Goal: Task Accomplishment & Management: Use online tool/utility

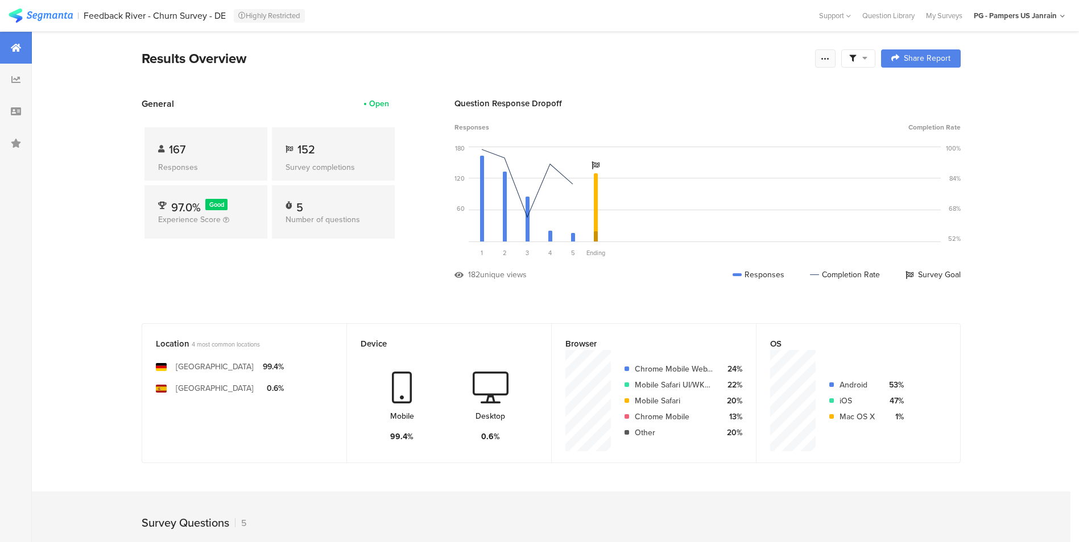
click at [828, 55] on icon at bounding box center [825, 58] width 9 height 9
click at [855, 57] on icon at bounding box center [852, 58] width 7 height 7
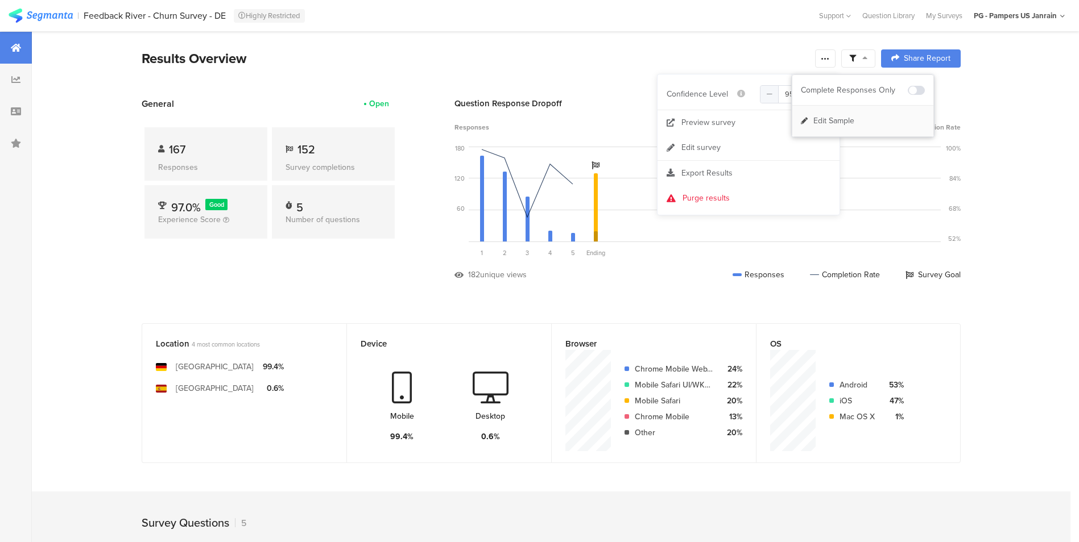
click at [851, 121] on span "Edit Sample" at bounding box center [833, 120] width 41 height 11
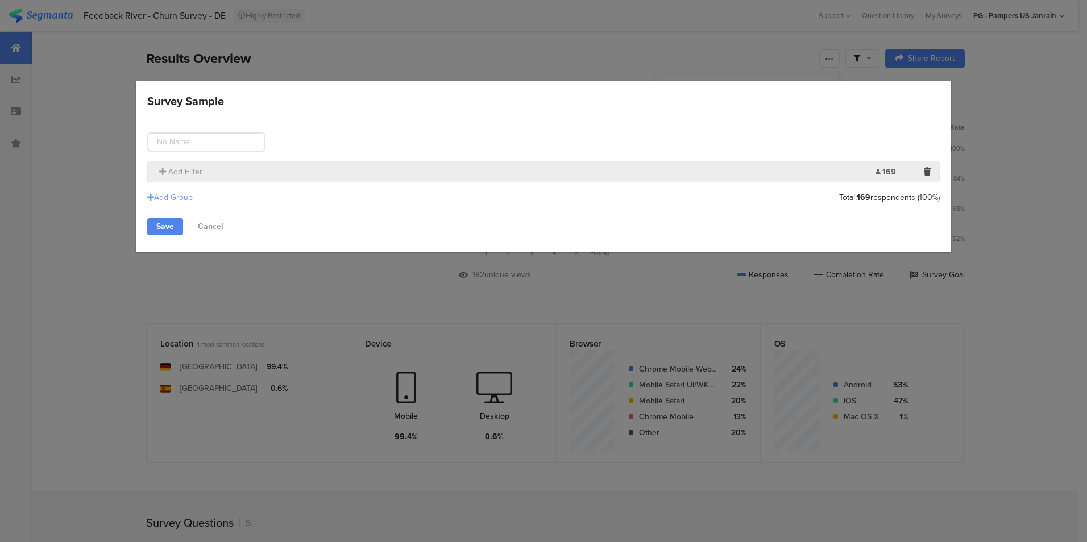
click at [177, 198] on div "Add Group" at bounding box center [169, 198] width 45 height 12
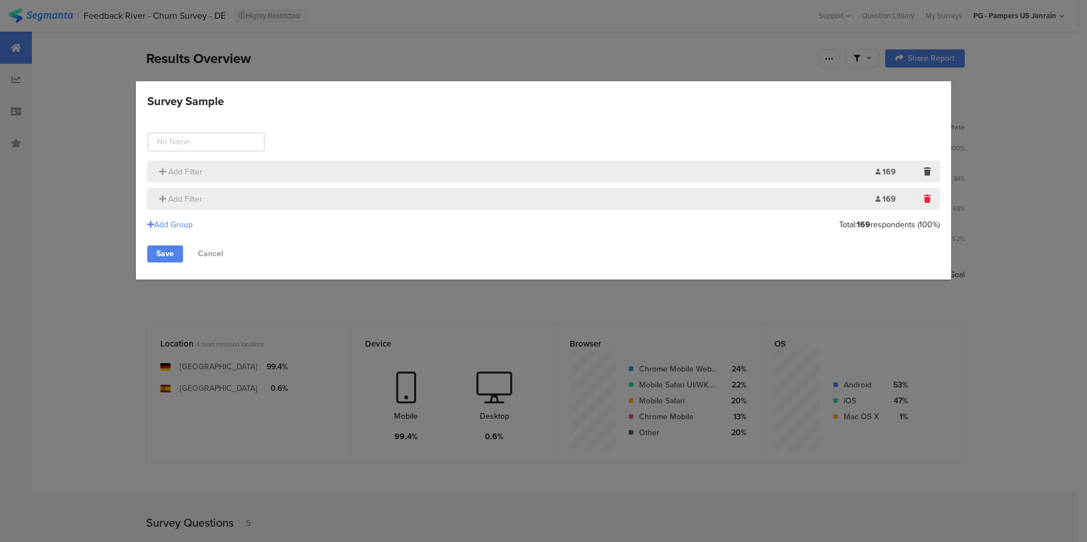
click at [928, 202] on icon "Survey Sample" at bounding box center [927, 199] width 7 height 8
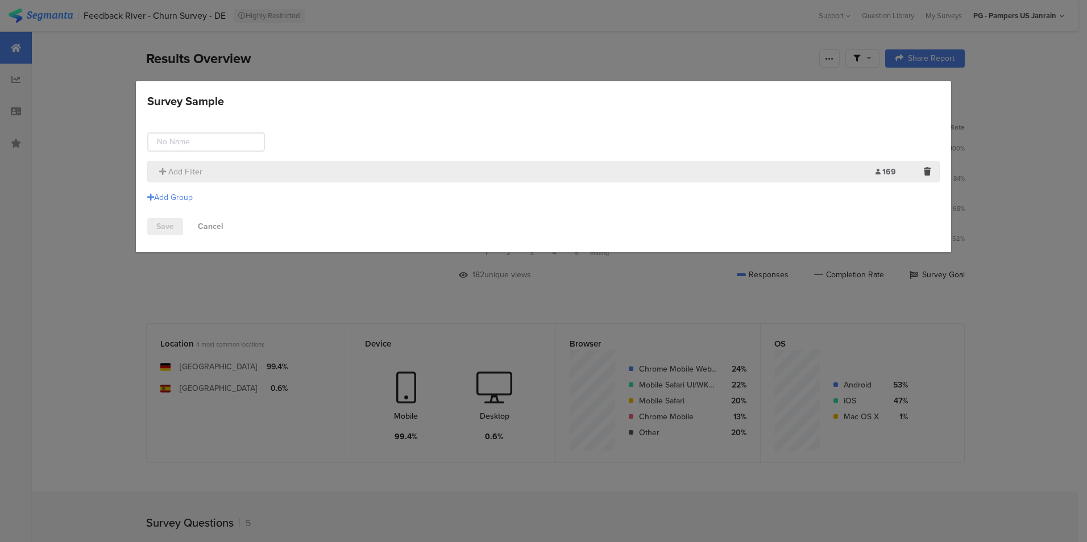
click at [604, 165] on section "Add Filter 169 Limit:" at bounding box center [543, 172] width 793 height 22
click at [193, 174] on span "Add Filter" at bounding box center [185, 172] width 34 height 12
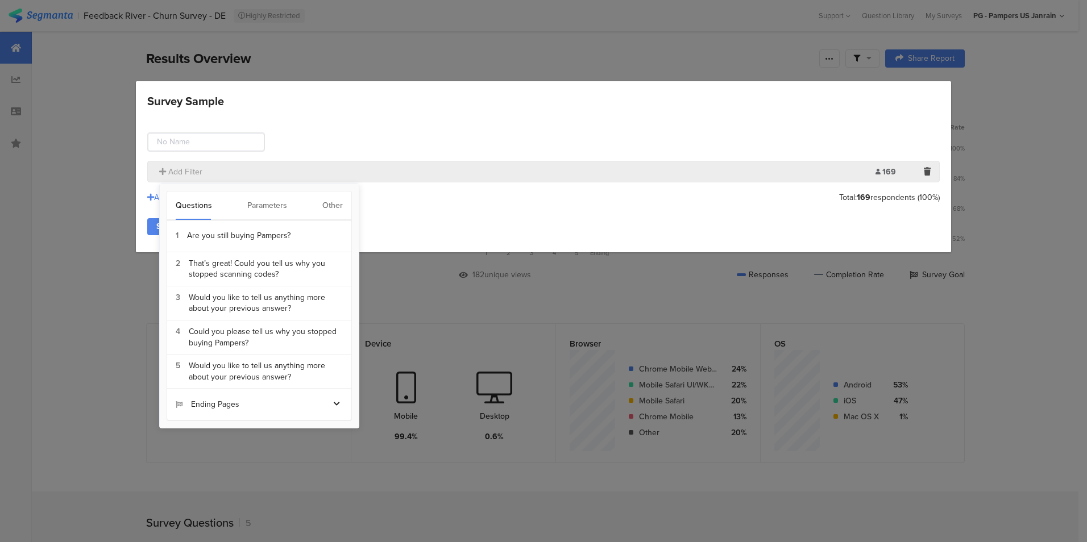
click at [335, 206] on div "Other" at bounding box center [332, 206] width 20 height 28
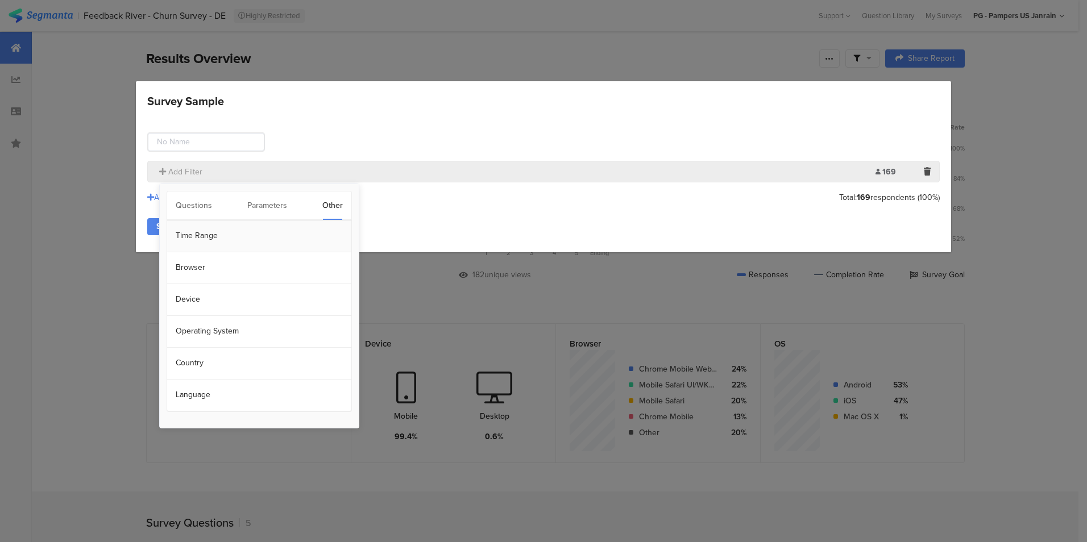
click at [277, 237] on section "Time Range" at bounding box center [259, 237] width 184 height 32
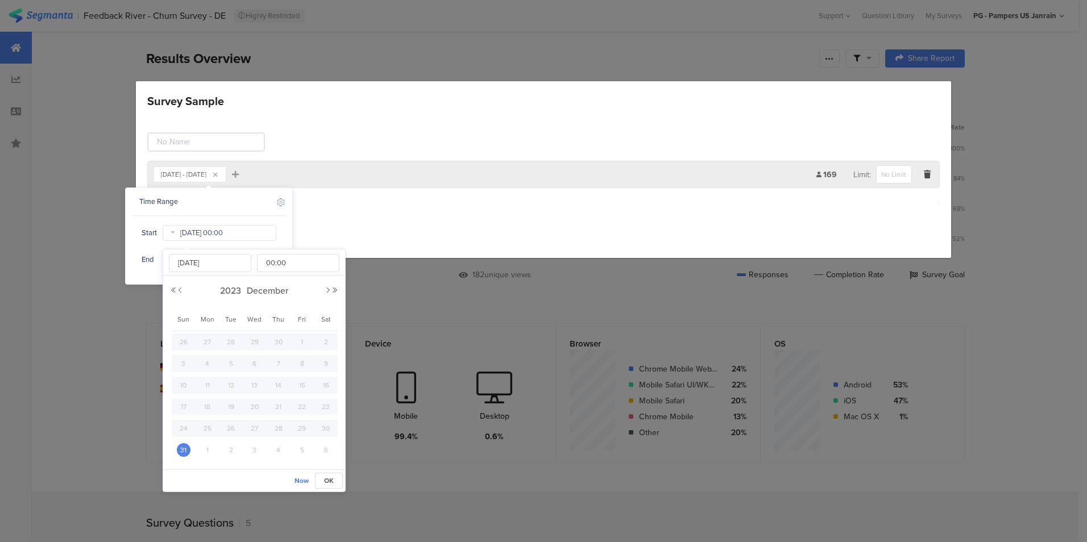
click at [223, 237] on input "Dec 31 2023 00:00" at bounding box center [220, 233] width 114 height 16
click at [335, 291] on button "Next Year" at bounding box center [335, 290] width 7 height 7
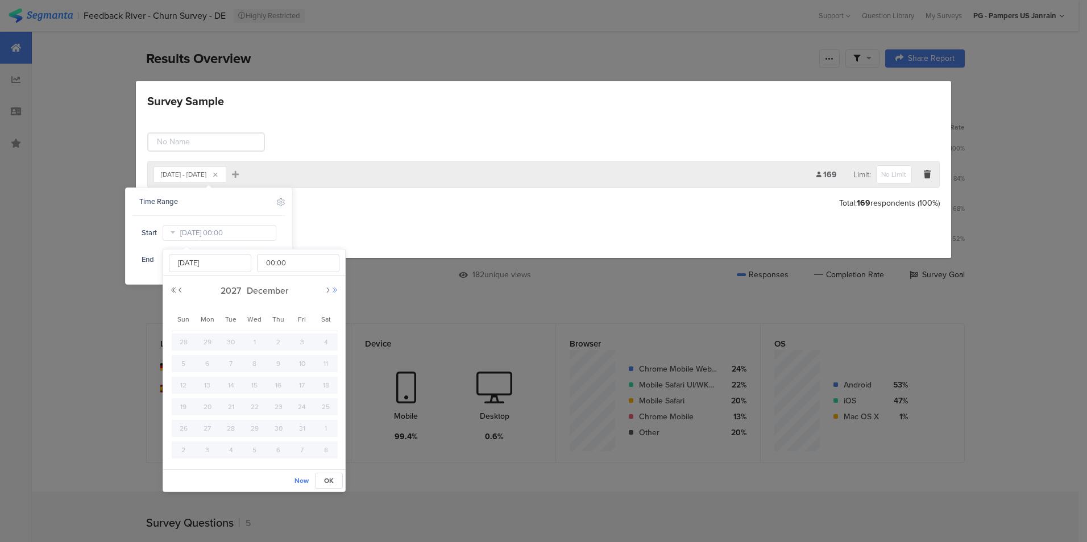
click at [335, 291] on button "Next Year" at bounding box center [335, 290] width 7 height 7
click at [181, 293] on button "Previous Month" at bounding box center [180, 290] width 7 height 7
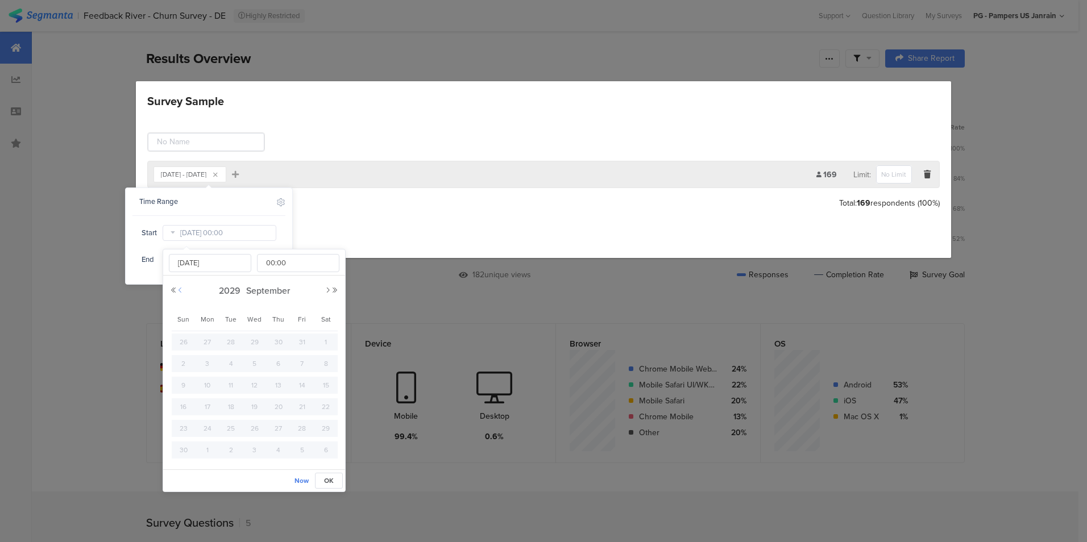
click at [181, 293] on button "Previous Month" at bounding box center [180, 290] width 7 height 7
click at [173, 292] on button "Previous Year" at bounding box center [173, 290] width 7 height 7
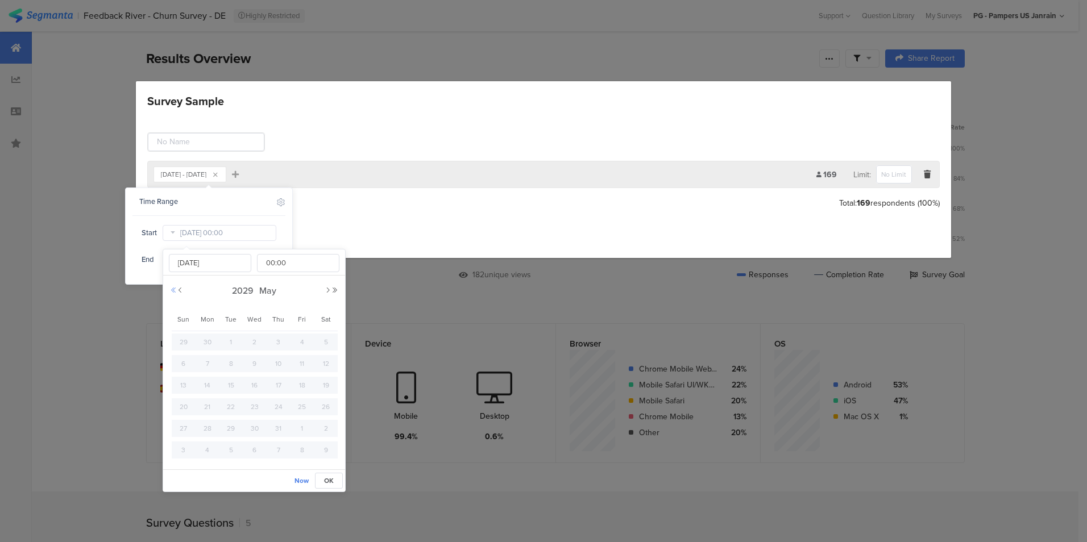
click at [173, 292] on button "Previous Year" at bounding box center [173, 290] width 7 height 7
click at [337, 291] on button "Next Year" at bounding box center [335, 290] width 7 height 7
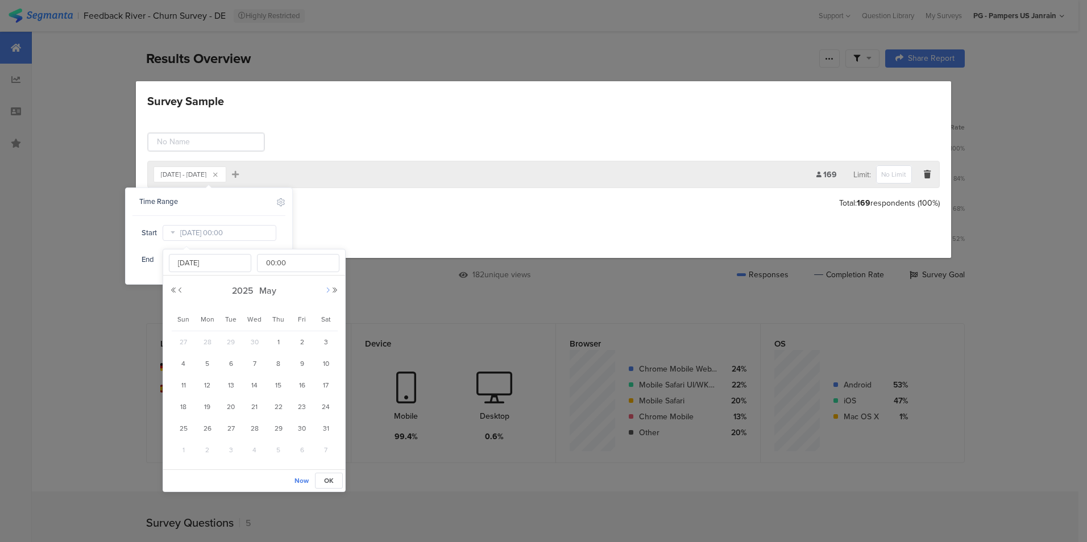
click at [327, 290] on button "Next Month" at bounding box center [328, 290] width 7 height 7
click at [205, 339] on span "1" at bounding box center [208, 342] width 14 height 14
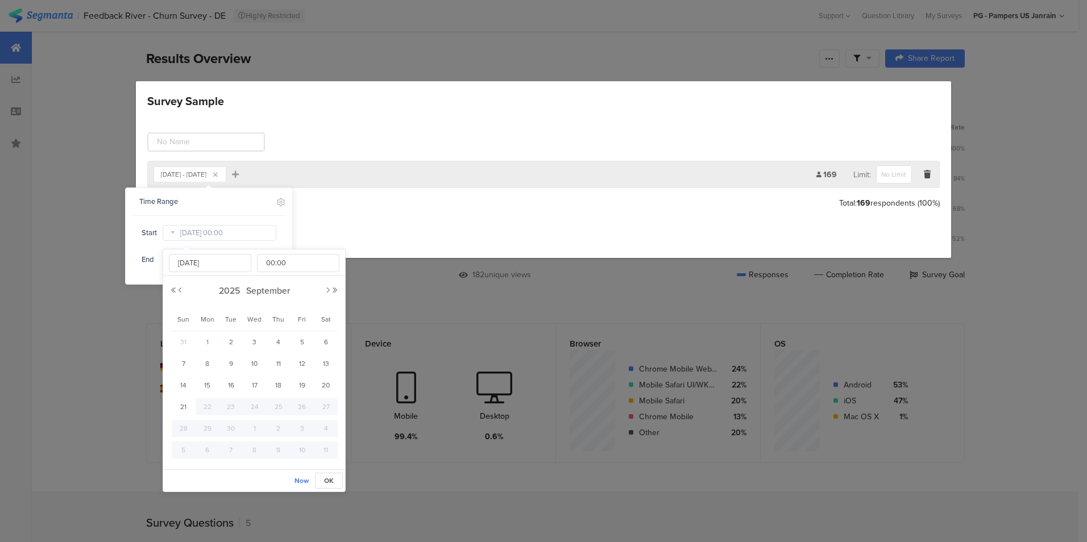
type input "[DATE] 00:00"
type input "[DATE]"
click at [183, 407] on span "21" at bounding box center [184, 407] width 14 height 14
type input "Sep 21 2025 00:00"
type input "Sep 21 2025"
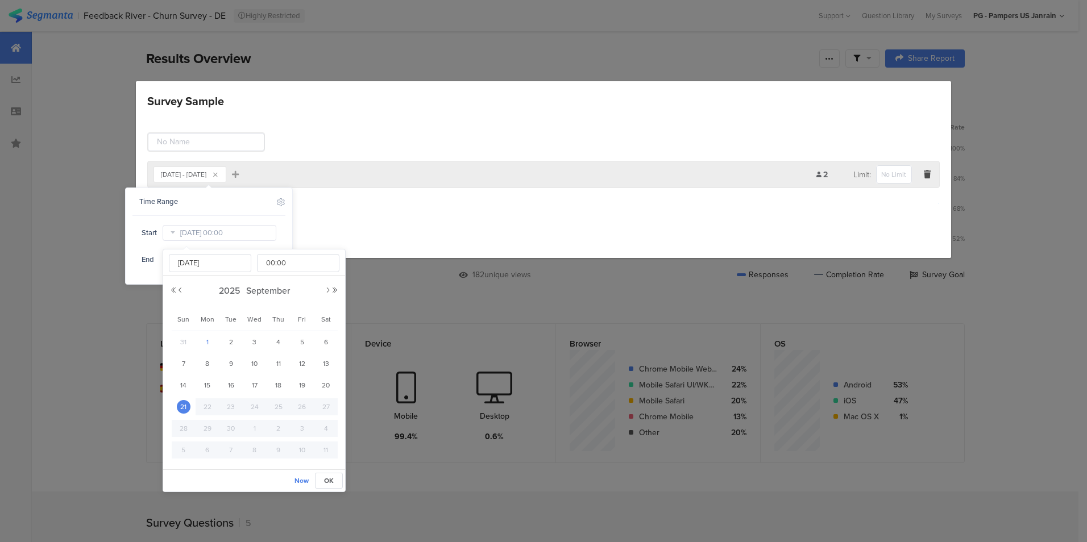
click at [206, 340] on span "1" at bounding box center [208, 342] width 14 height 14
type input "[DATE] 00:00"
type input "[DATE]"
click at [334, 482] on button "OK" at bounding box center [329, 481] width 28 height 16
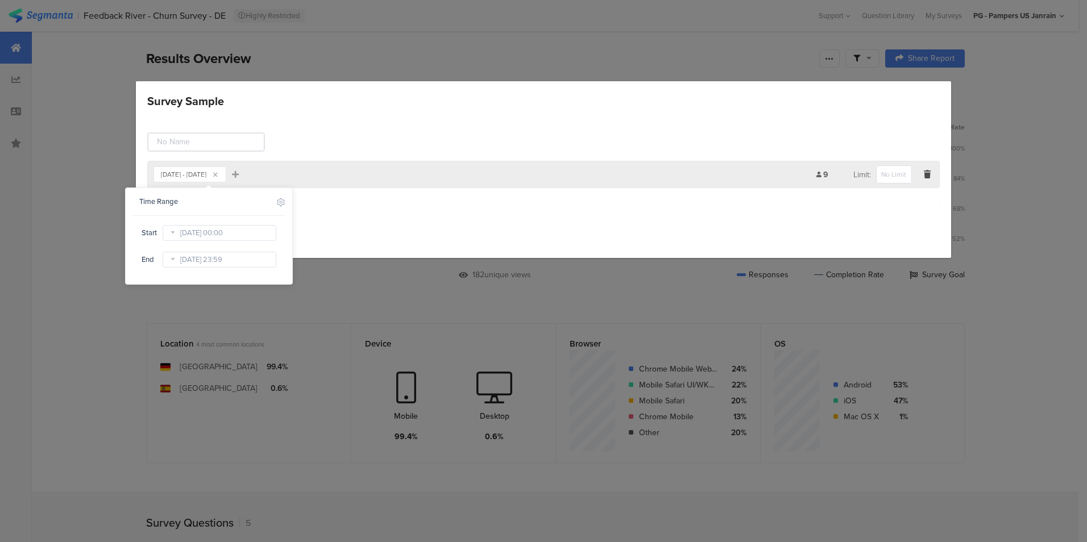
click at [376, 209] on div "Add Group" at bounding box center [543, 203] width 793 height 19
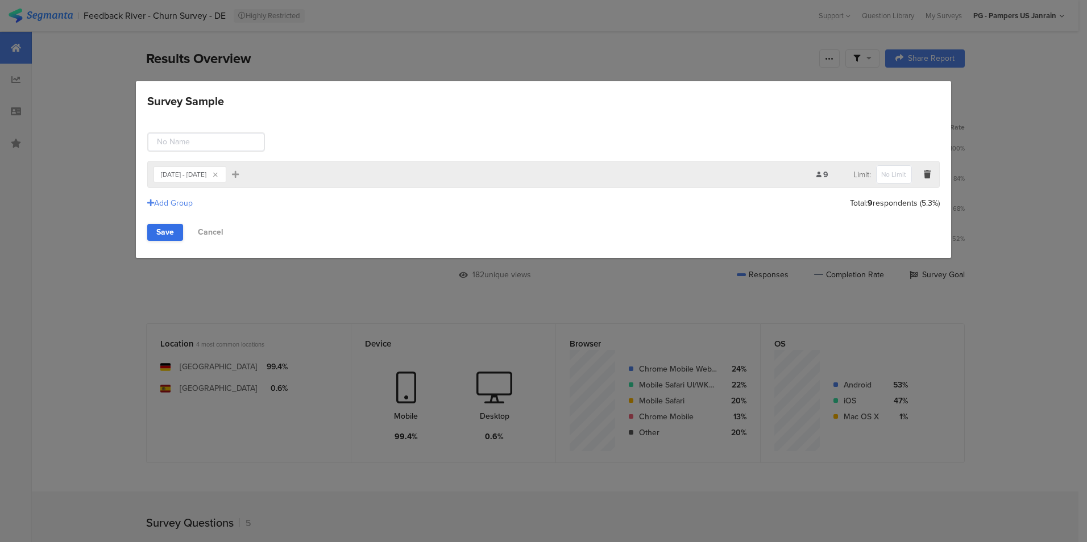
click at [170, 229] on link "Save" at bounding box center [165, 232] width 36 height 17
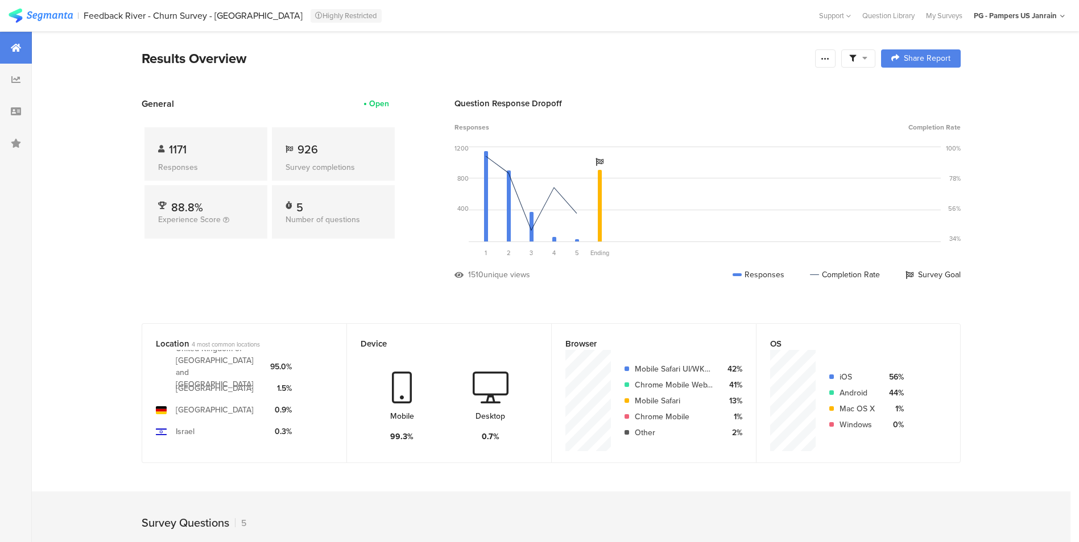
click at [863, 57] on span at bounding box center [858, 58] width 18 height 10
click at [848, 113] on div "Edit Sample" at bounding box center [862, 121] width 141 height 31
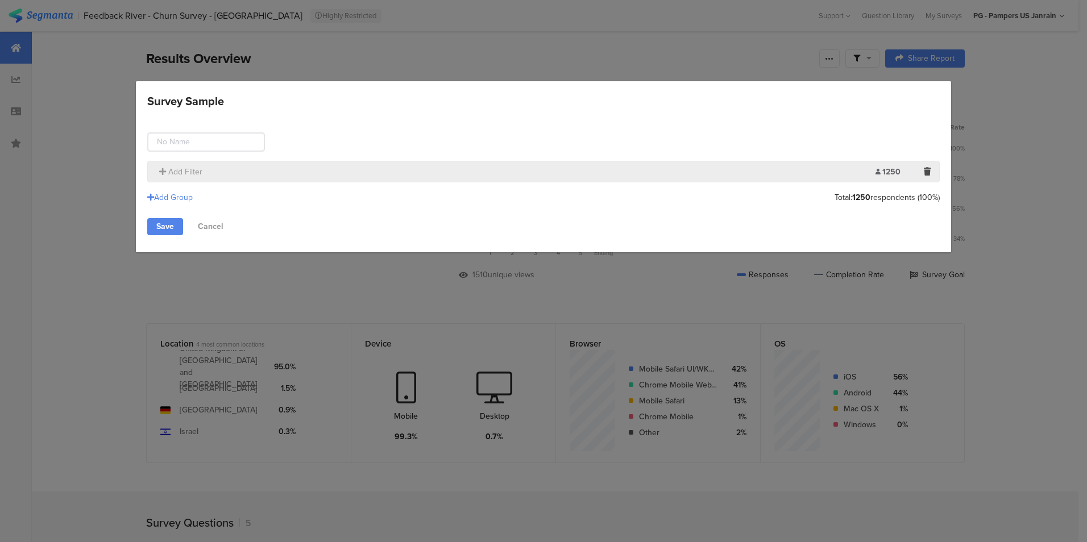
click at [736, 174] on div "Add Filter" at bounding box center [515, 172] width 722 height 12
click at [176, 168] on span "Add Filter" at bounding box center [185, 172] width 34 height 12
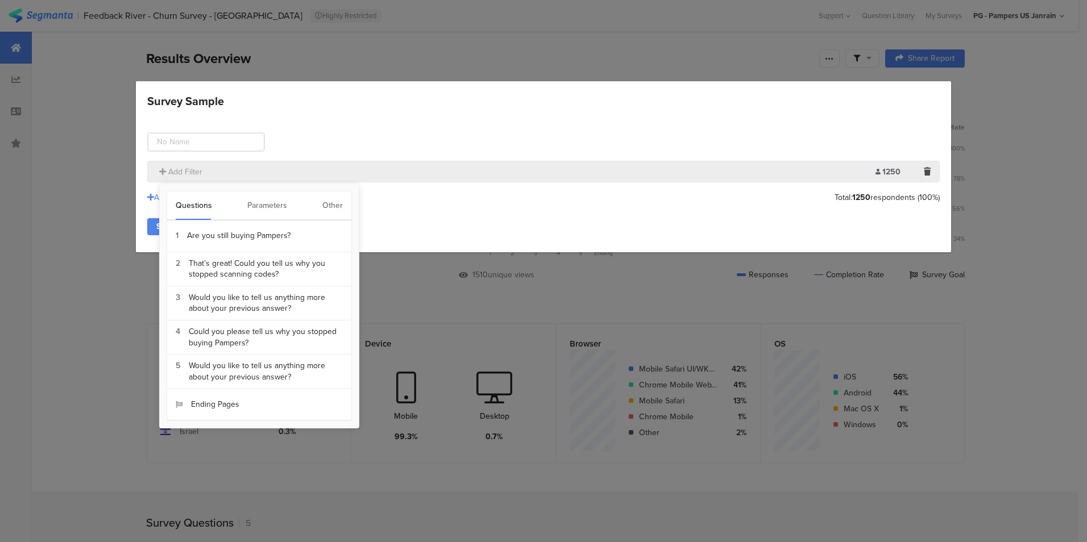
click at [330, 209] on div "Other" at bounding box center [332, 206] width 20 height 28
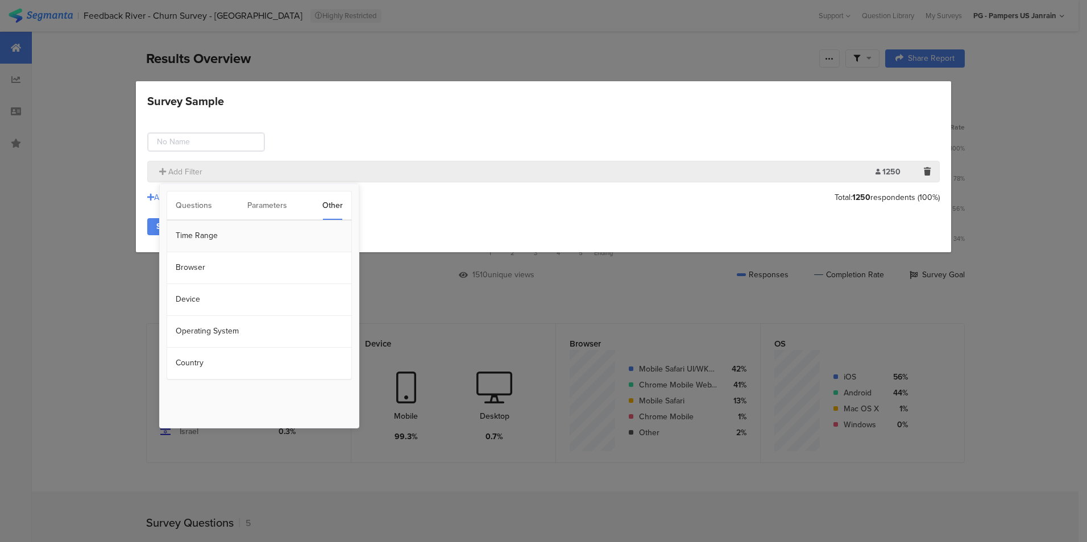
click at [234, 243] on section "Time Range" at bounding box center [259, 237] width 184 height 32
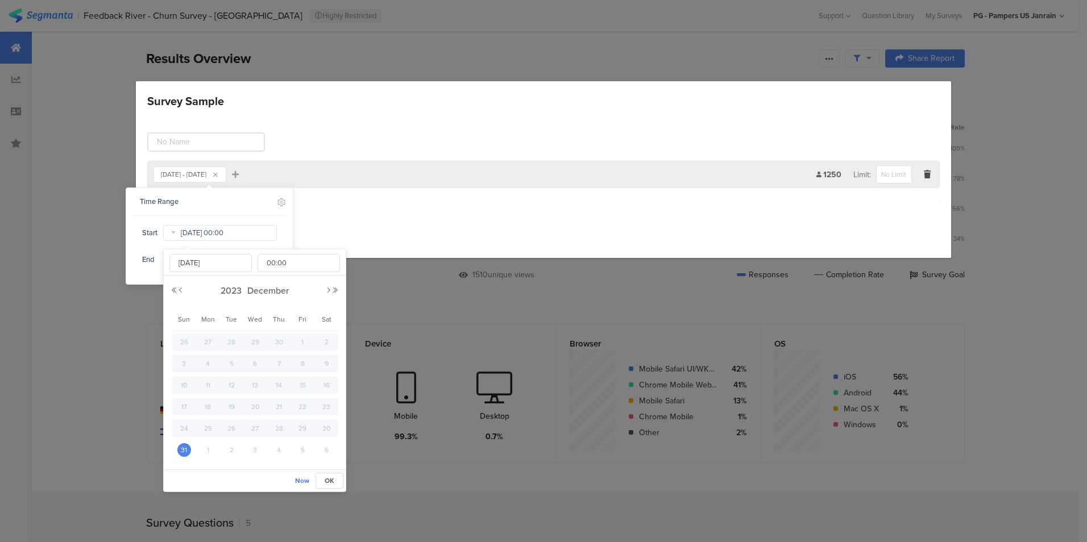
click at [230, 235] on input "Dec 31 2023 00:00" at bounding box center [220, 233] width 114 height 16
click at [335, 289] on button "Next Year" at bounding box center [335, 290] width 7 height 7
click at [185, 291] on div "2025 December" at bounding box center [255, 291] width 168 height 17
click at [180, 291] on button "Previous Month" at bounding box center [180, 290] width 7 height 7
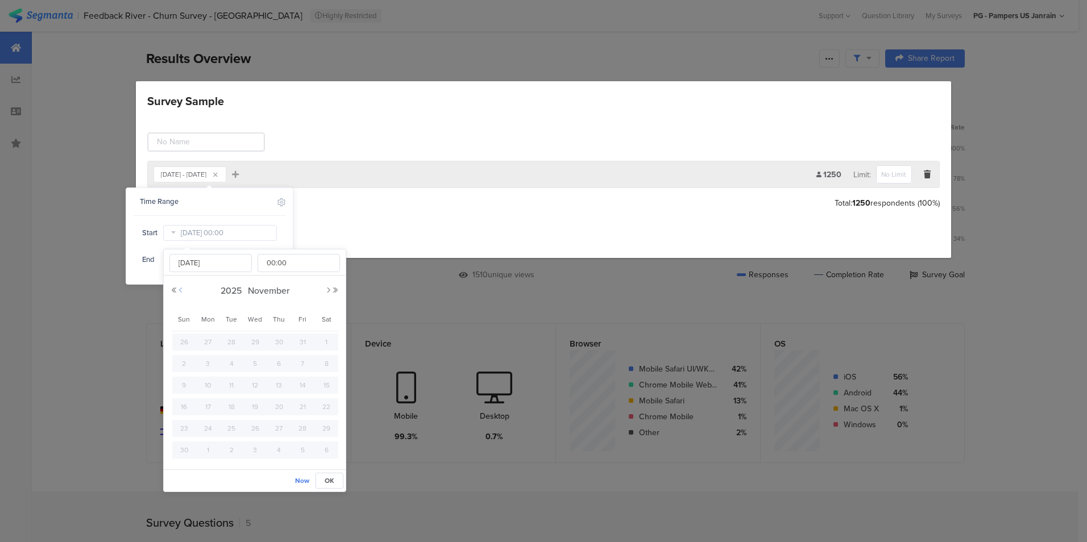
click at [180, 291] on button "Previous Month" at bounding box center [180, 290] width 7 height 7
click at [204, 342] on span "1" at bounding box center [208, 342] width 14 height 14
type input "[DATE] 00:00"
type input "[DATE]"
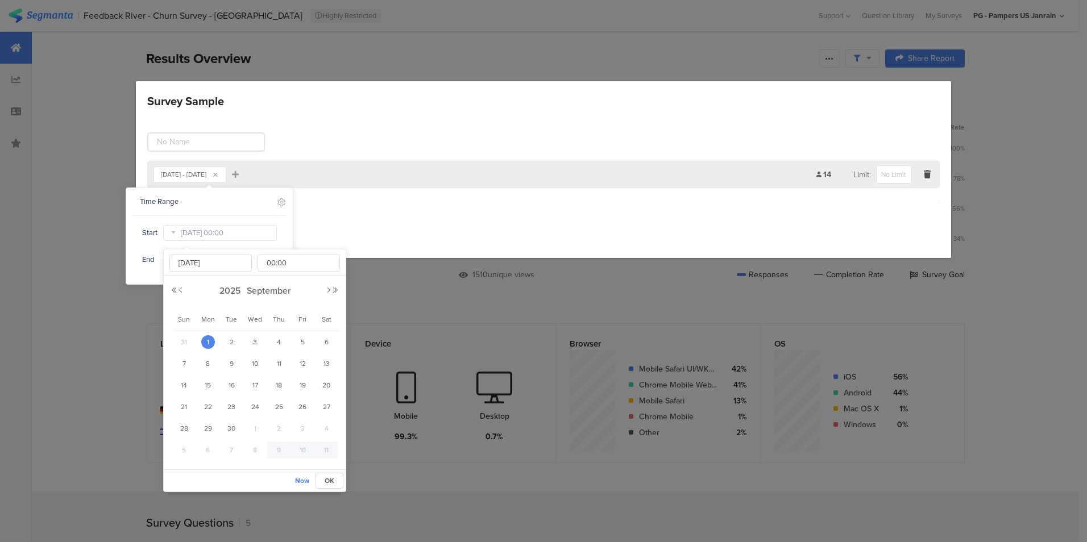
click at [280, 213] on div "Include Respondents" at bounding box center [281, 201] width 9 height 27
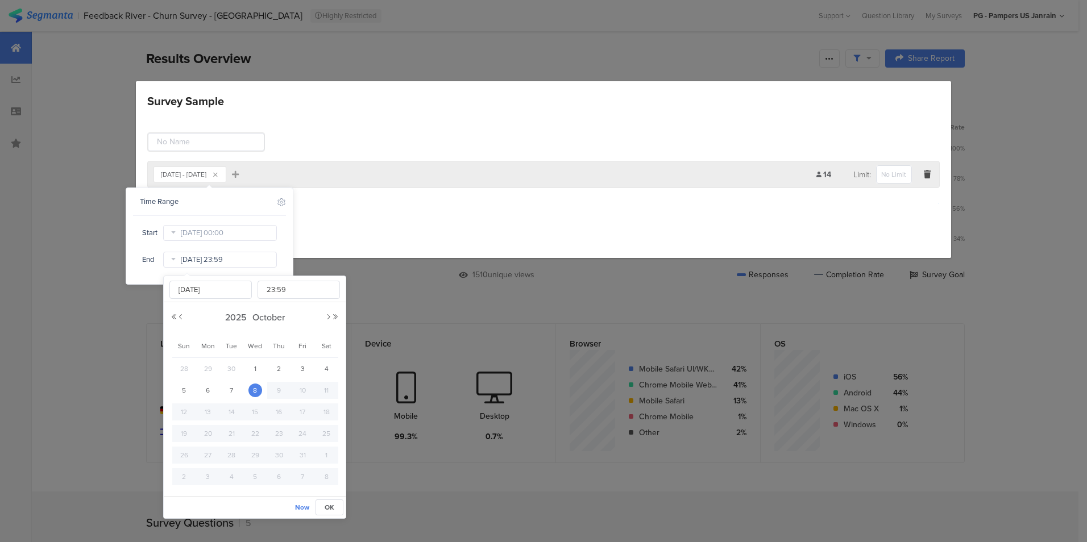
click at [254, 265] on input "Oct 08 2025 23:59" at bounding box center [220, 260] width 114 height 16
click at [180, 314] on button "Previous Month" at bounding box center [180, 317] width 7 height 7
click at [235, 459] on span "30" at bounding box center [232, 456] width 14 height 14
type input "[DATE] 23:59"
type input "[DATE]"
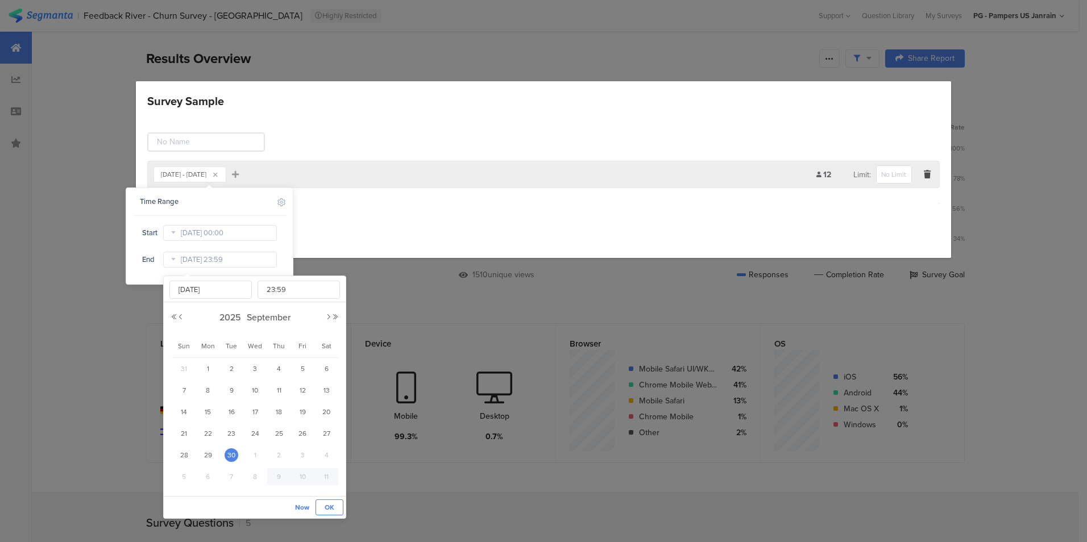
click at [338, 504] on button "OK" at bounding box center [330, 508] width 28 height 16
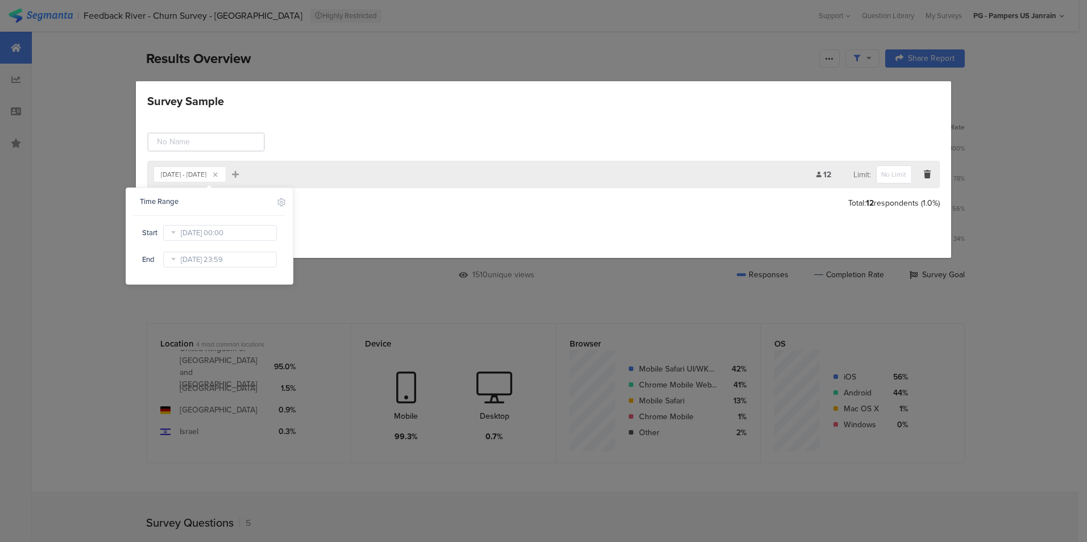
click at [341, 244] on div "Sep 01, 2025 - Sep 30, 2025 Add Filter 12 Limit: Add Group Total: 12 respondent…" at bounding box center [543, 186] width 815 height 143
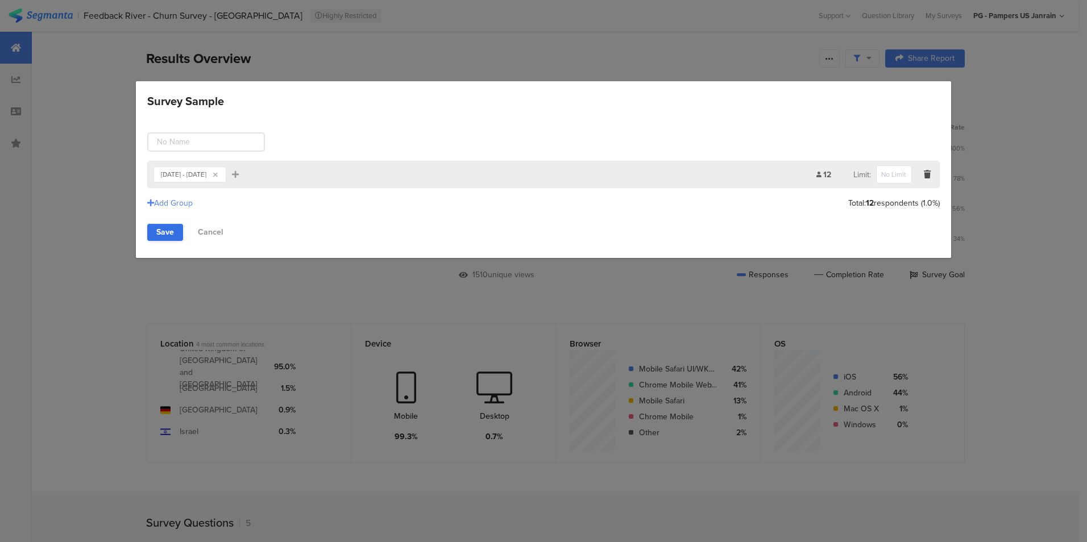
click at [165, 229] on link "Save" at bounding box center [165, 232] width 36 height 17
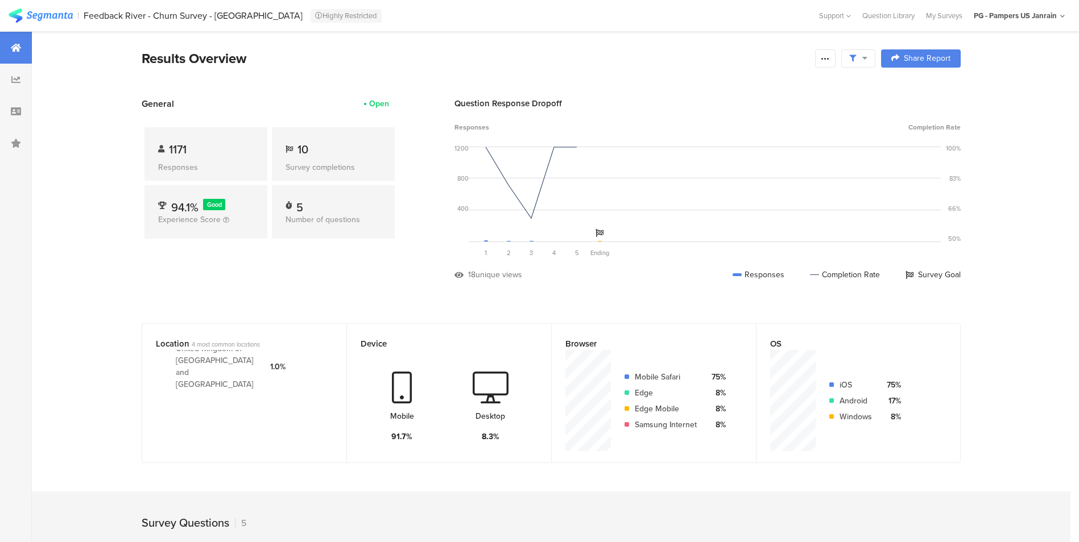
click at [351, 248] on div "1171 Responses 10 Survey completions 94.1% Good Experience Score 5 Number of qu…" at bounding box center [270, 185] width 256 height 150
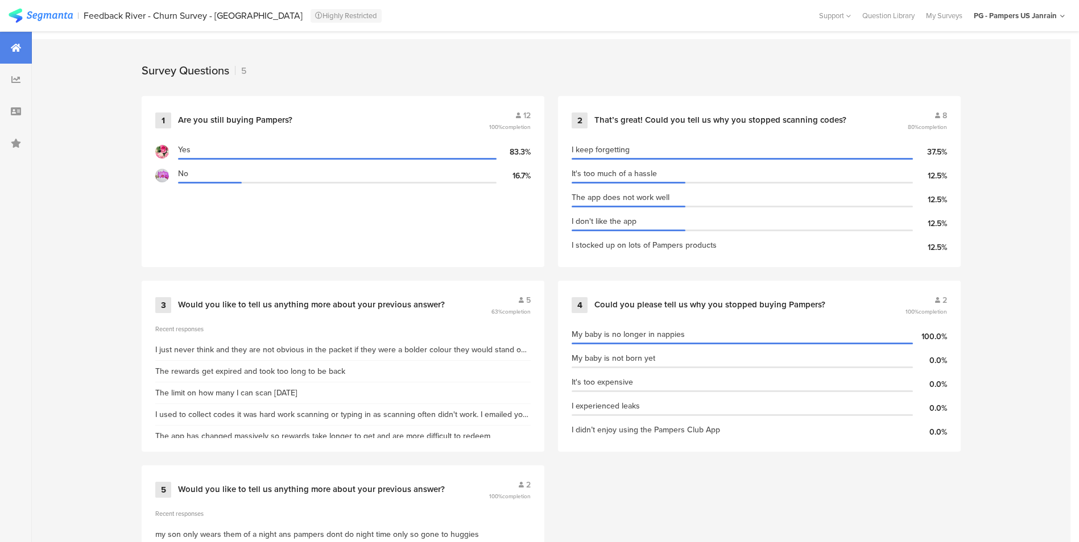
scroll to position [474, 0]
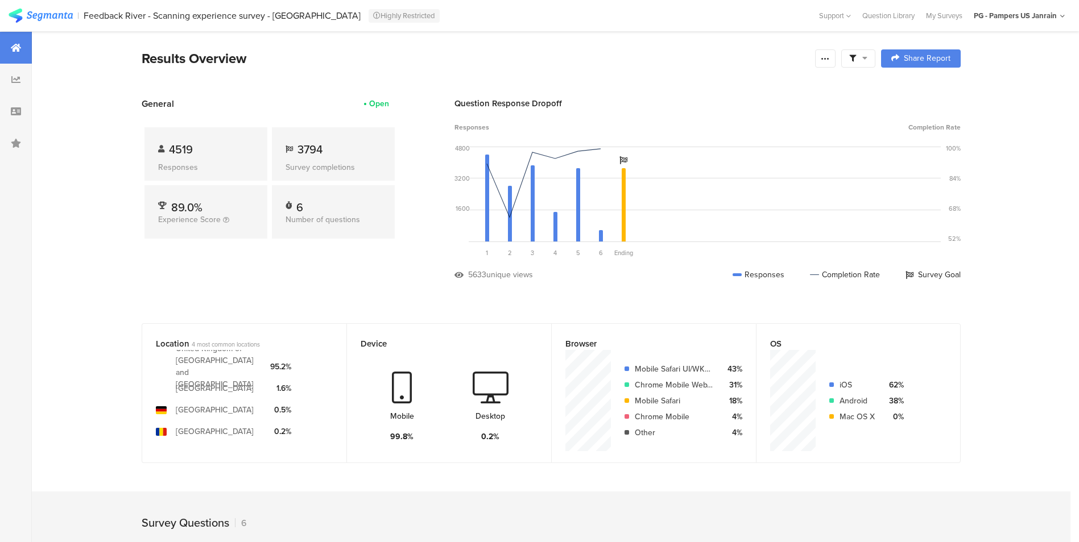
click at [867, 60] on icon at bounding box center [864, 58] width 5 height 8
click at [859, 113] on div "Edit Sample" at bounding box center [862, 121] width 141 height 31
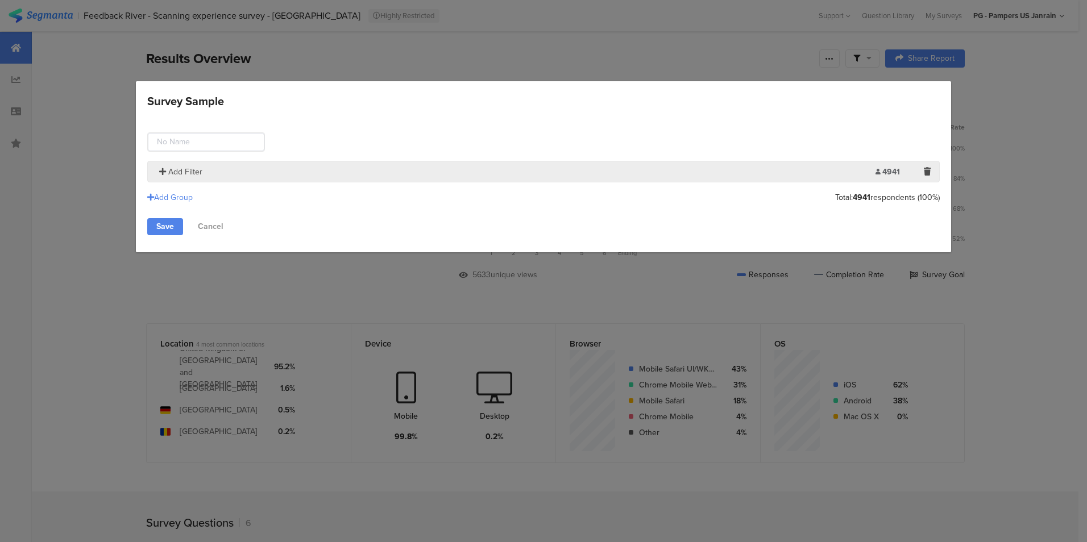
click at [175, 171] on span "Add Filter" at bounding box center [185, 172] width 34 height 12
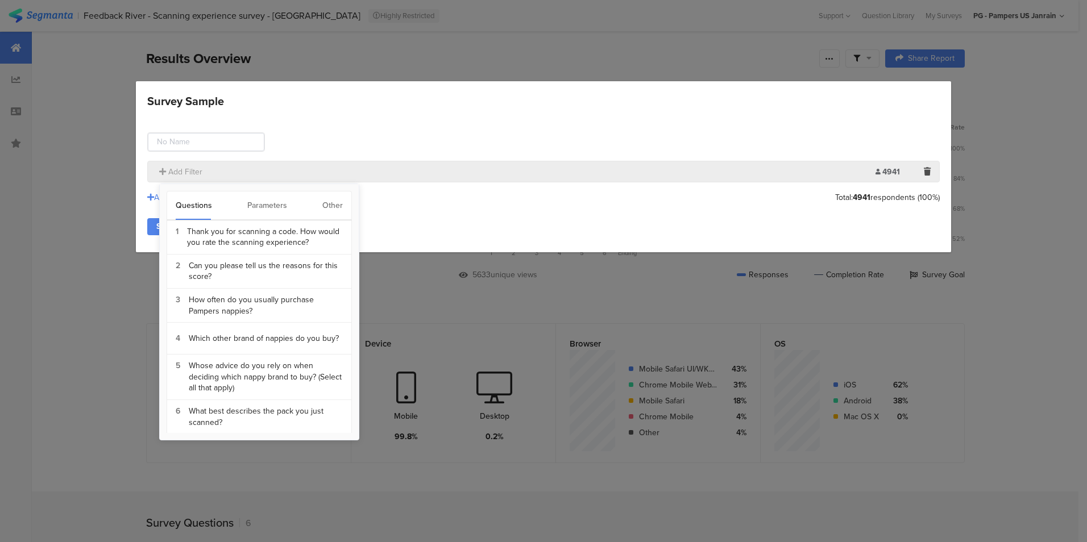
click at [335, 212] on div "Other" at bounding box center [332, 206] width 20 height 28
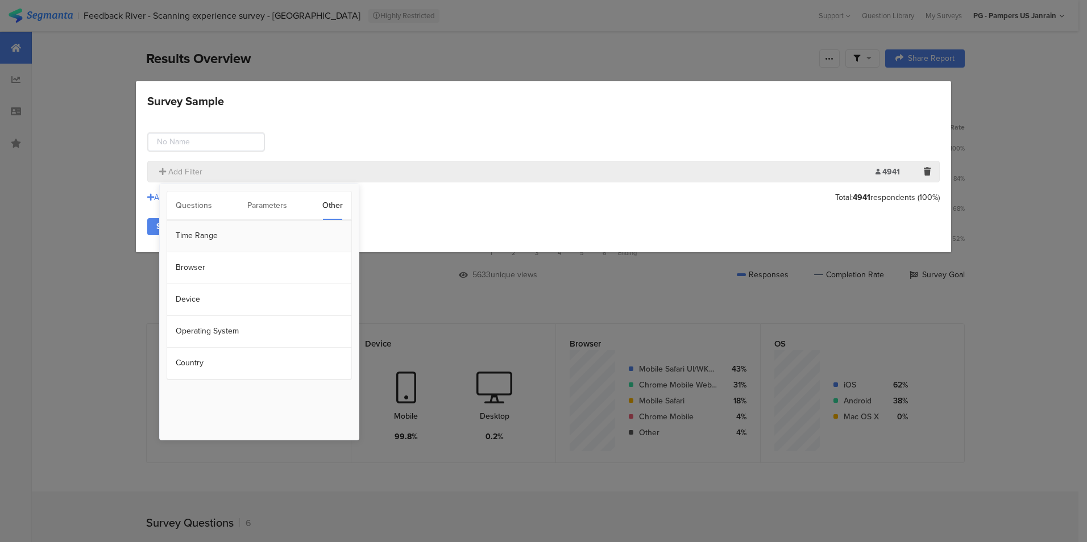
click at [208, 234] on section "Time Range" at bounding box center [259, 237] width 184 height 32
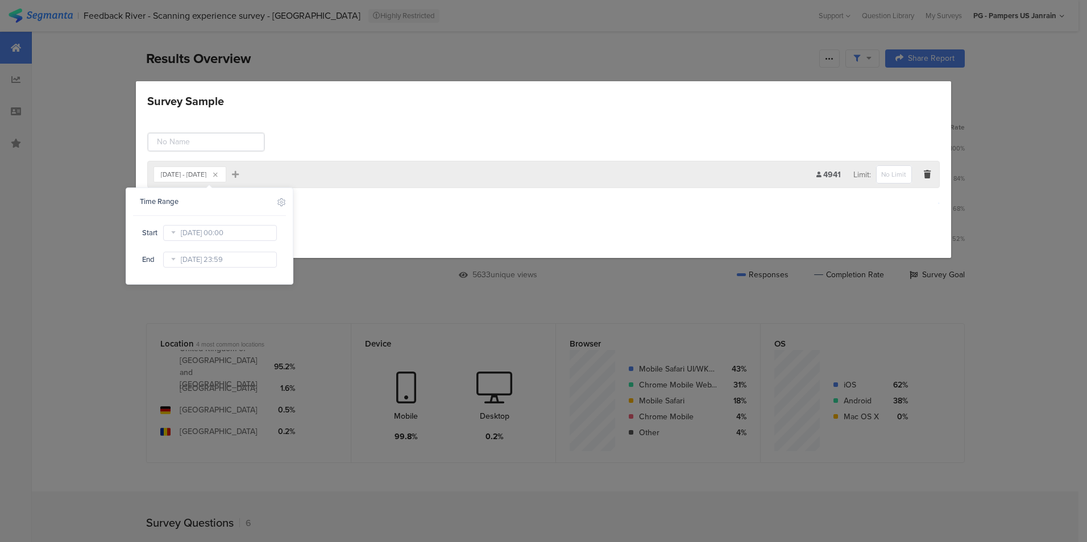
click at [176, 235] on icon at bounding box center [173, 233] width 14 height 18
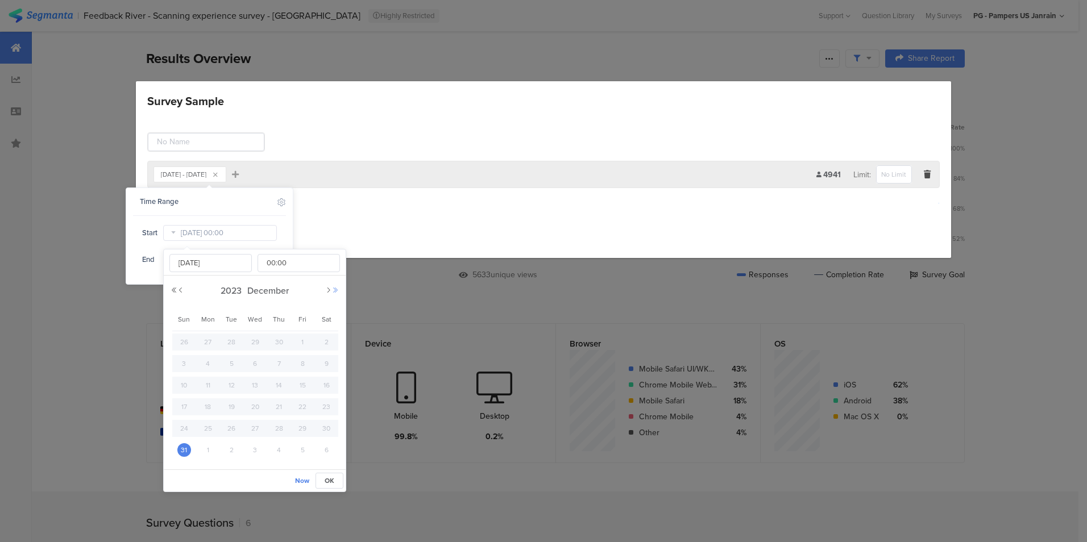
click at [334, 291] on button "Next Year" at bounding box center [335, 290] width 7 height 7
click at [182, 292] on button "Previous Month" at bounding box center [180, 290] width 7 height 7
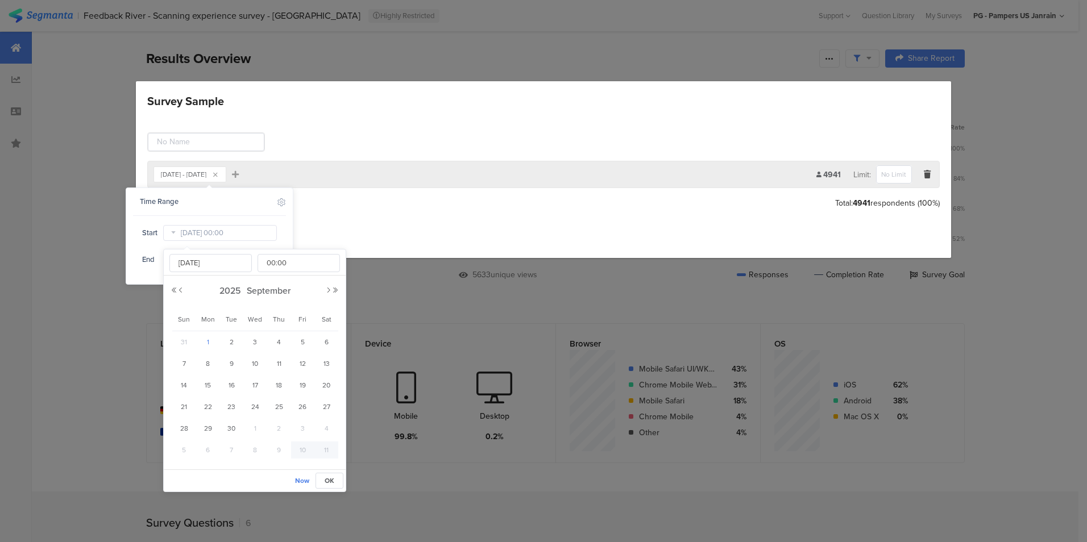
click at [208, 344] on span "1" at bounding box center [208, 342] width 14 height 14
type input "[DATE] 00:00"
type input "Sep 01 2025"
click at [275, 216] on div "Time Range Include Respondents" at bounding box center [209, 202] width 153 height 28
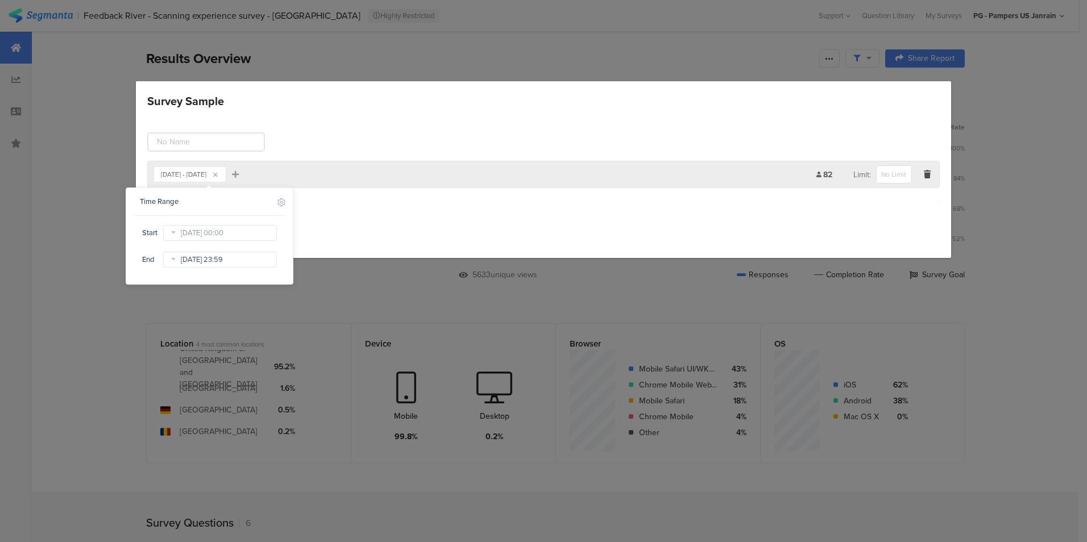
click at [237, 260] on input "Oct 09 2025 23:59" at bounding box center [220, 260] width 114 height 16
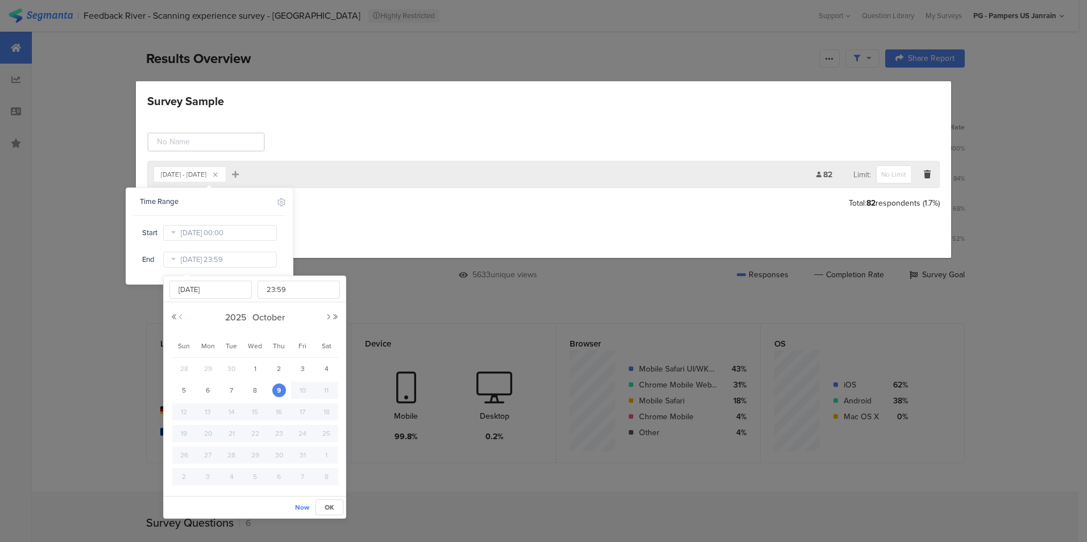
click at [181, 318] on button "Previous Month" at bounding box center [180, 317] width 7 height 7
click at [230, 457] on span "30" at bounding box center [232, 456] width 14 height 14
type input "Sep 30 2025 23:59"
type input "Sep 30 2025"
click at [326, 503] on span "OK" at bounding box center [330, 508] width 10 height 10
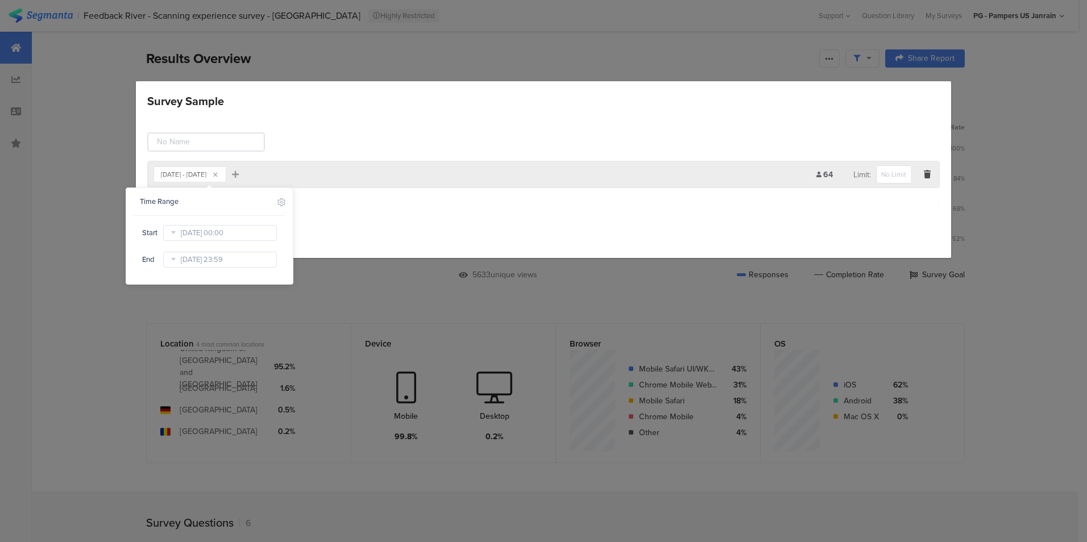
click at [345, 224] on div "Save Cancel" at bounding box center [543, 232] width 793 height 17
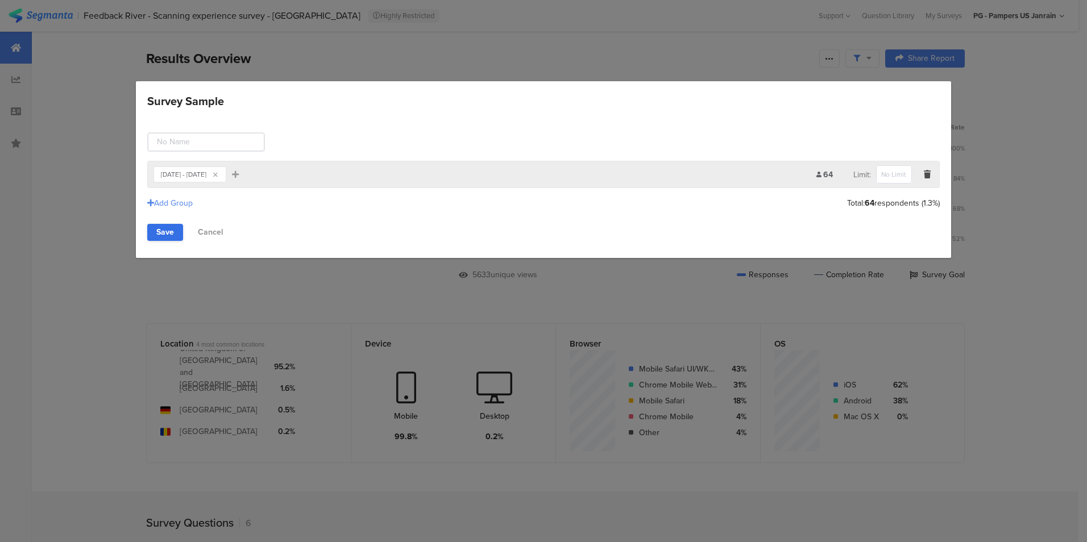
click at [170, 234] on link "Save" at bounding box center [165, 232] width 36 height 17
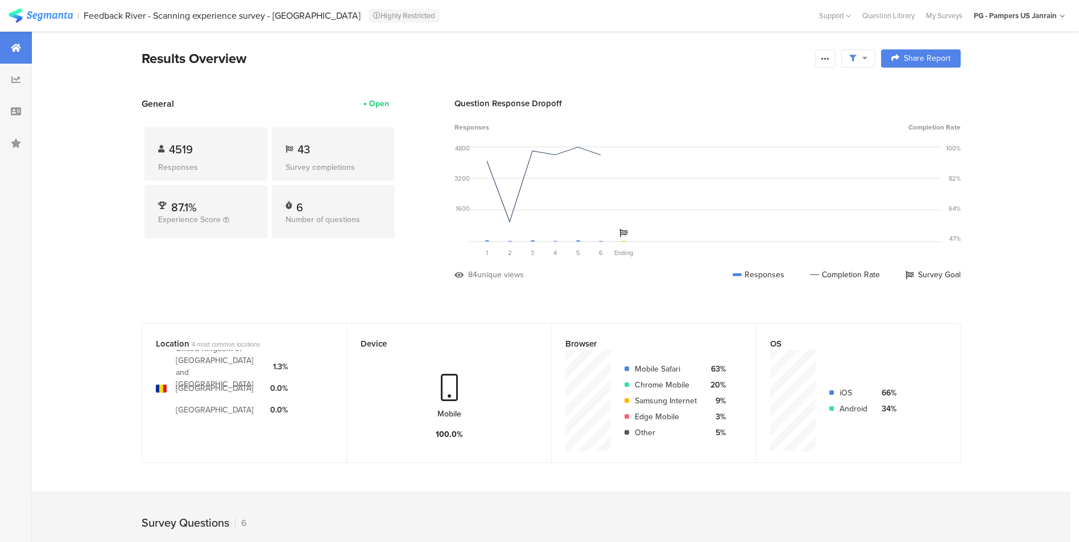
click at [319, 270] on div "General Open 4519 Responses 43 Survey completions 87.1% Experience Score 6 Numb…" at bounding box center [270, 197] width 256 height 201
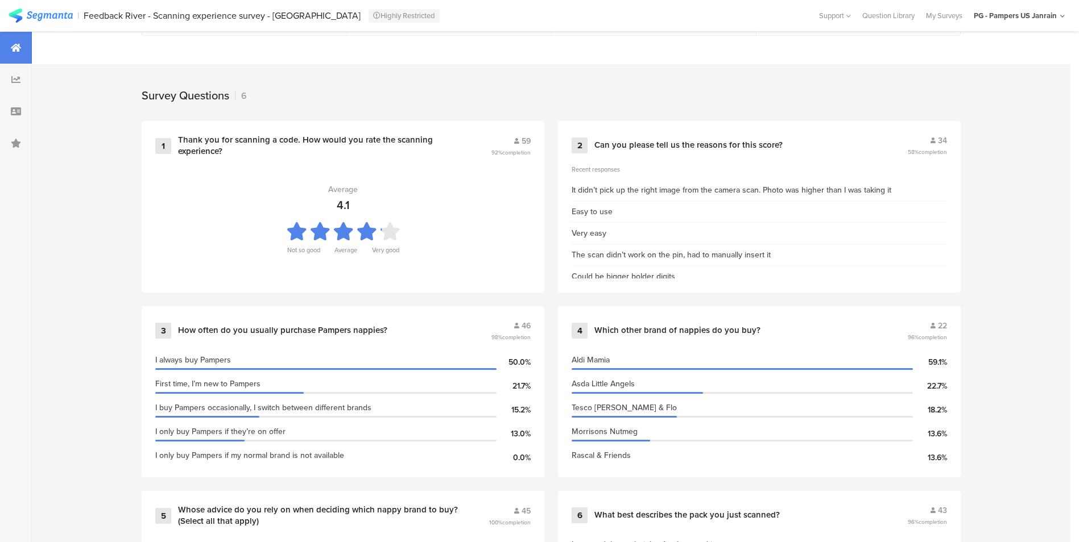
scroll to position [474, 0]
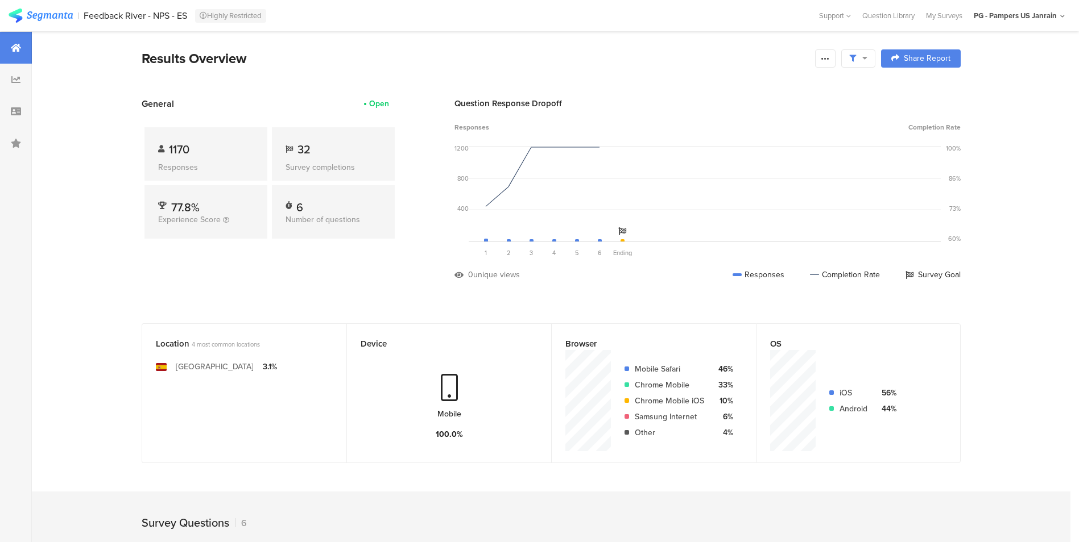
click at [864, 57] on span at bounding box center [858, 58] width 18 height 10
click at [850, 163] on div "Edit Sample" at bounding box center [862, 151] width 141 height 31
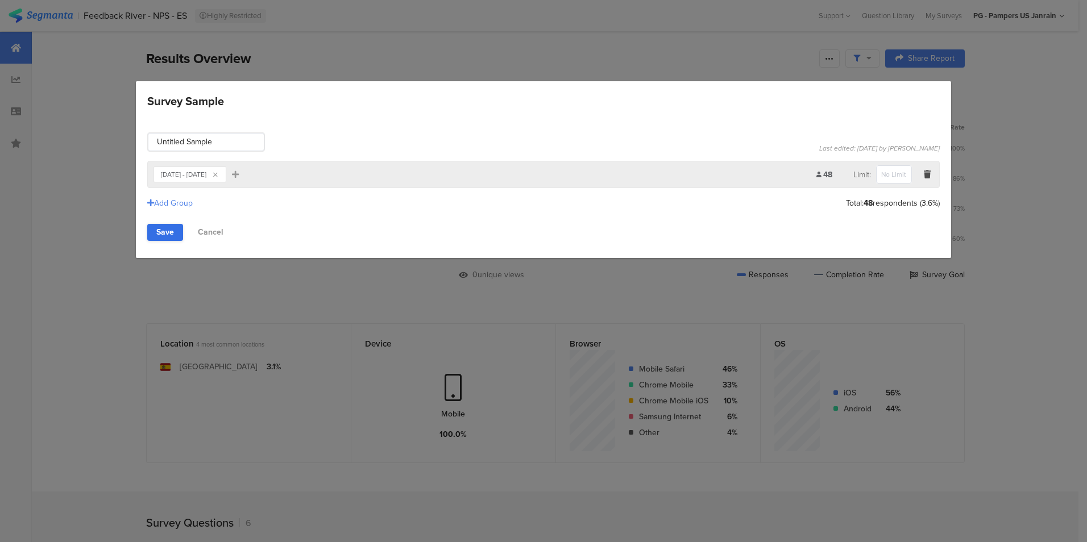
click at [168, 235] on link "Save" at bounding box center [165, 232] width 36 height 17
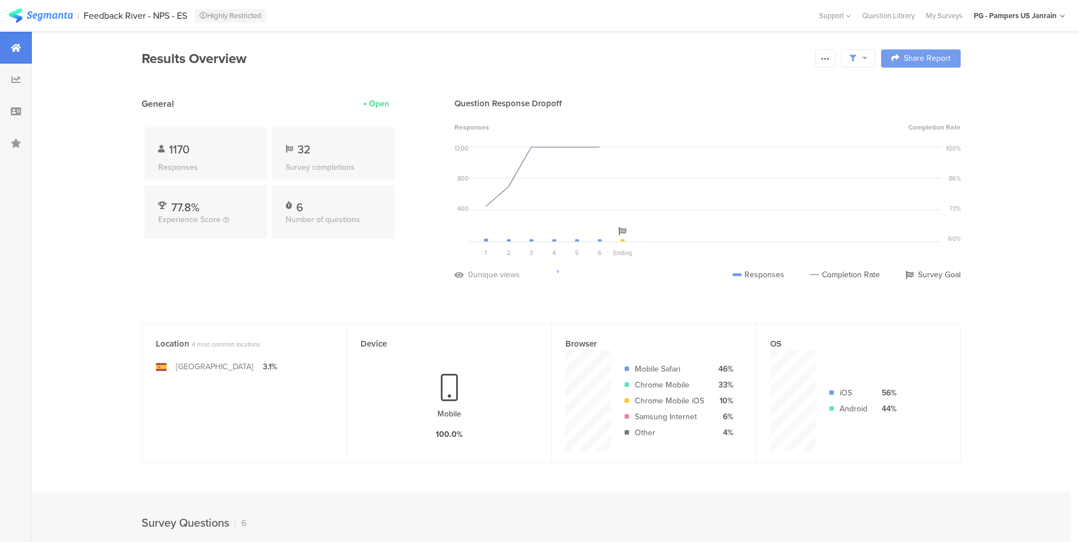
click at [125, 289] on div at bounding box center [539, 271] width 1079 height 542
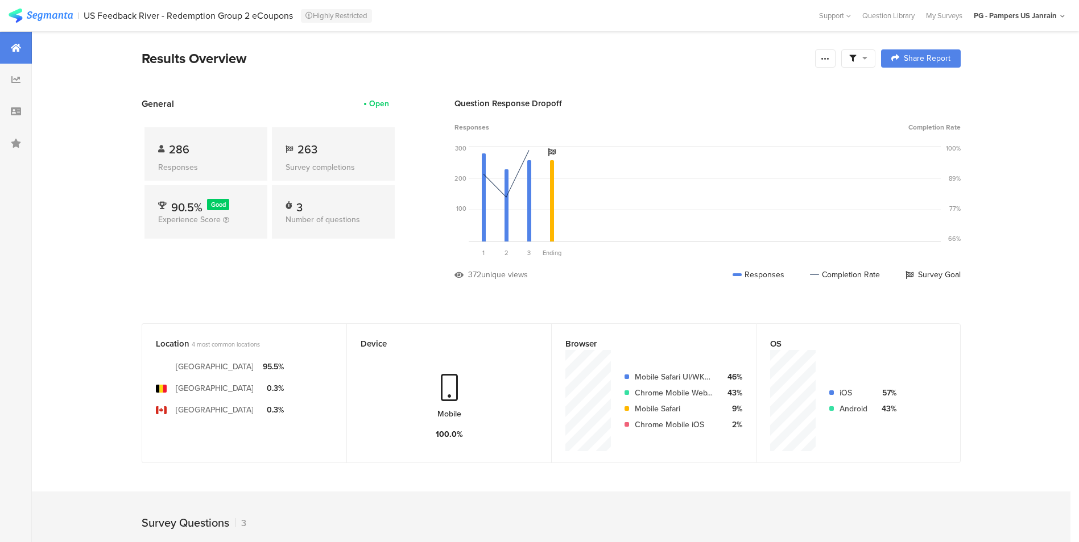
click at [867, 59] on icon at bounding box center [864, 58] width 5 height 8
click at [856, 117] on div "Edit Sample" at bounding box center [862, 121] width 141 height 31
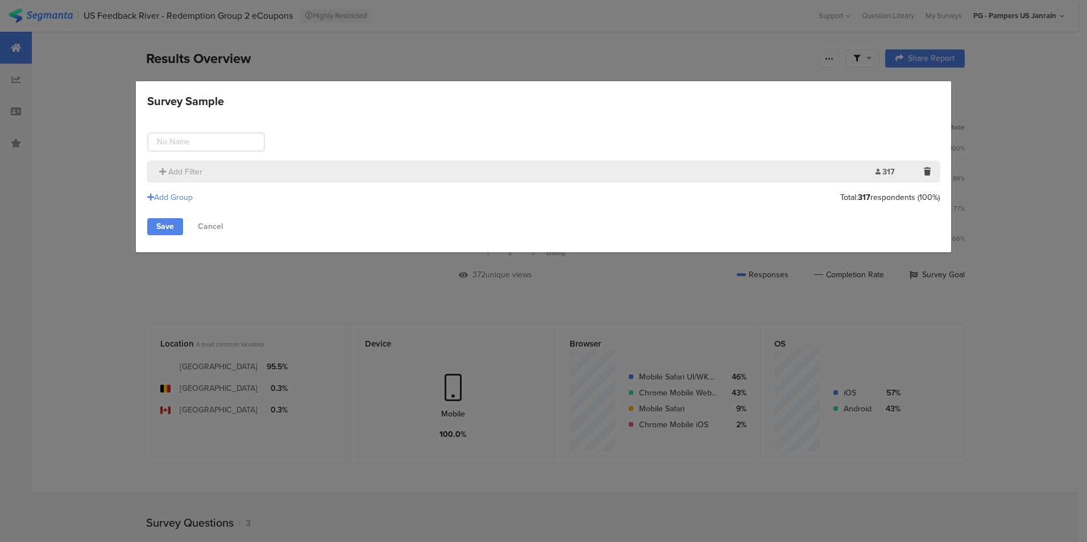
click at [752, 174] on div "Add Filter" at bounding box center [515, 172] width 722 height 12
click at [202, 180] on section "Add Filter 317 Limit:" at bounding box center [543, 172] width 793 height 22
click at [191, 172] on span "Add Filter" at bounding box center [185, 172] width 34 height 12
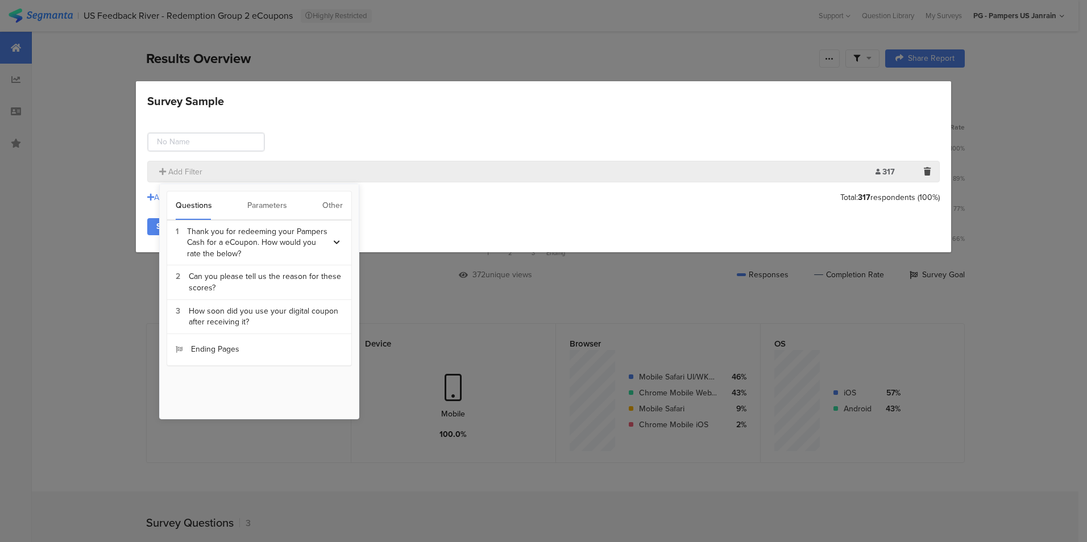
click at [337, 202] on div "Other" at bounding box center [332, 206] width 20 height 28
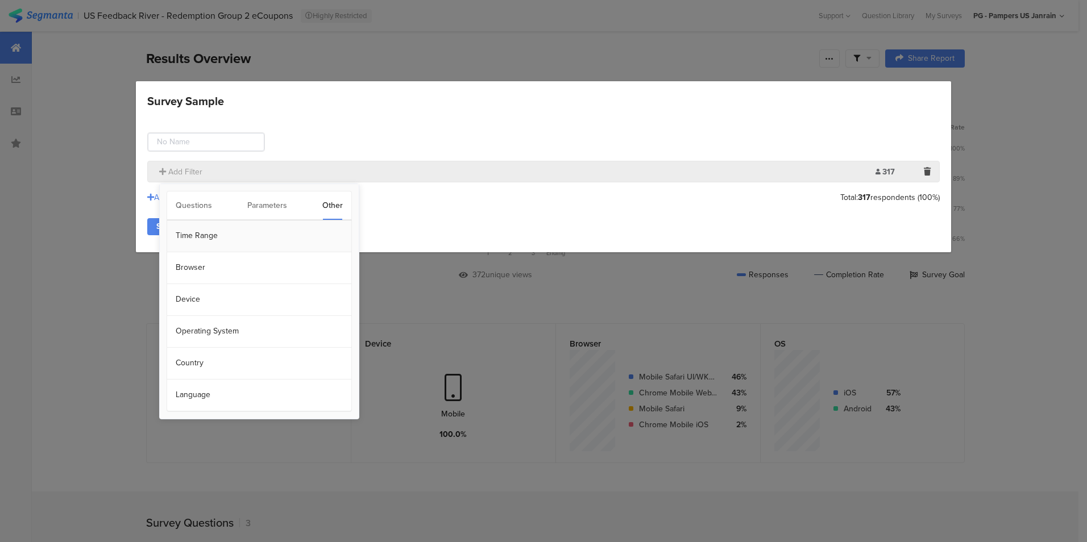
click at [235, 234] on section "Time Range" at bounding box center [259, 237] width 184 height 32
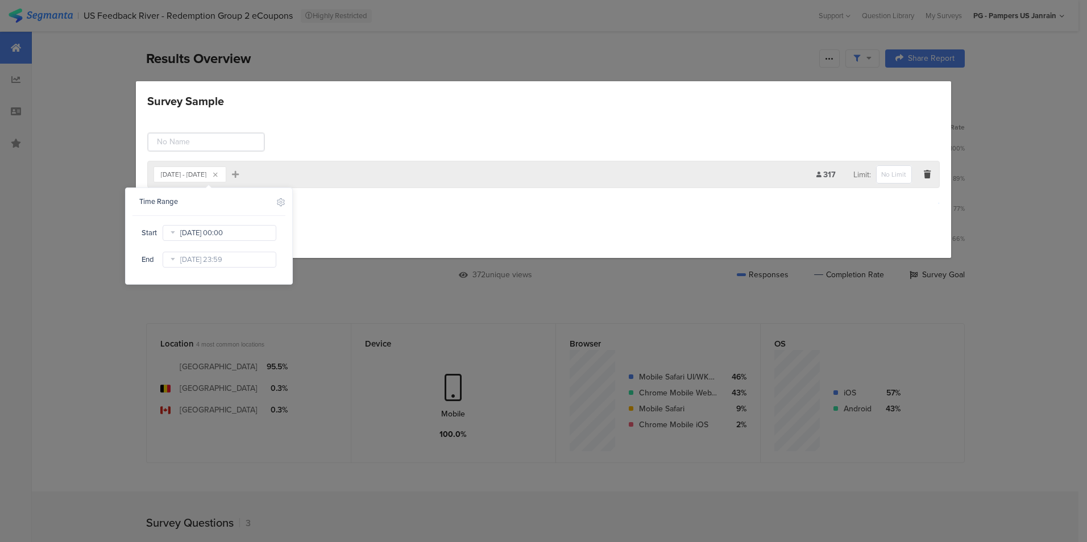
click at [265, 227] on input "Dec 31 2023 00:00" at bounding box center [220, 233] width 114 height 16
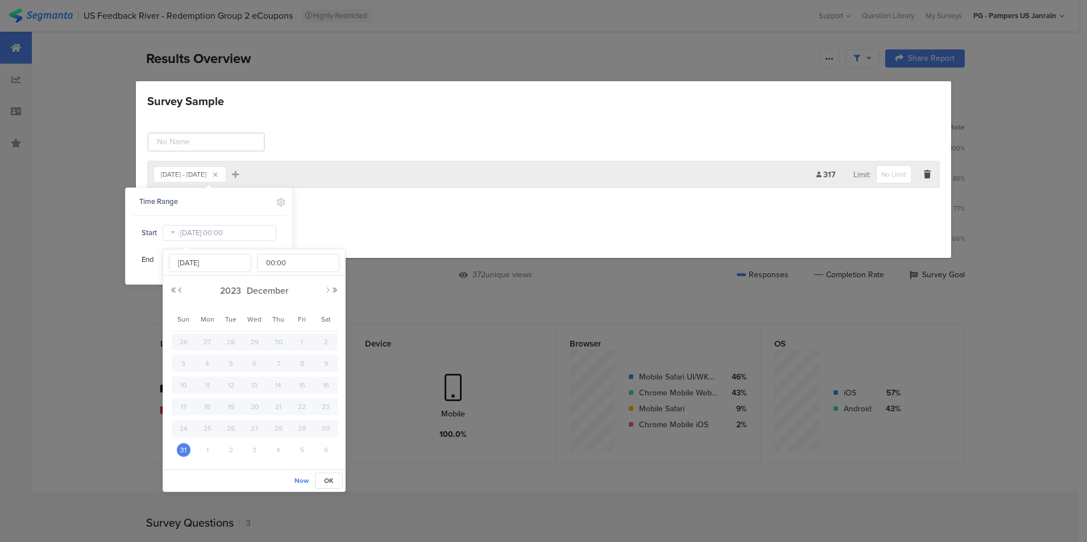
click at [326, 291] on button "Next Month" at bounding box center [328, 290] width 7 height 7
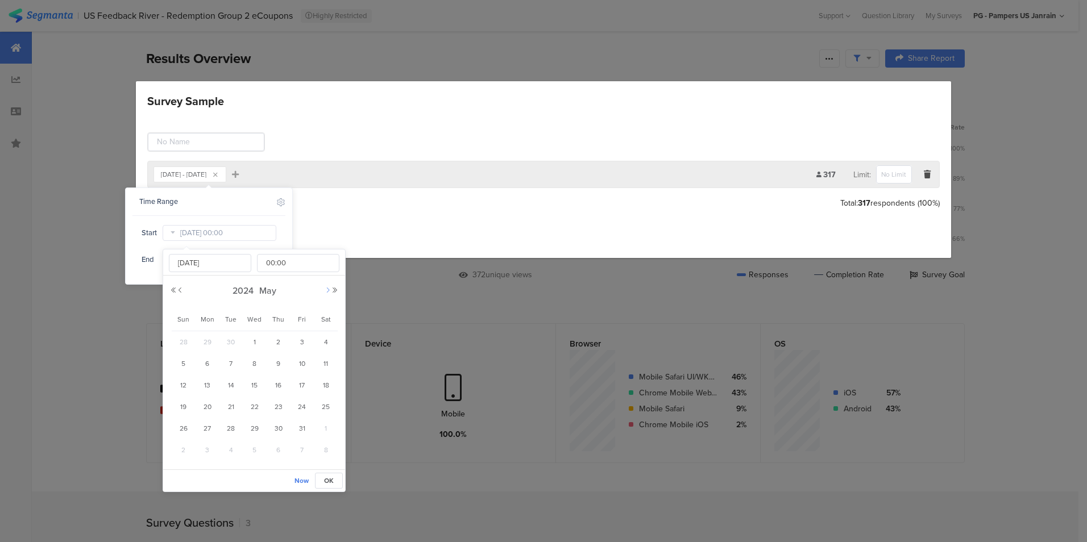
click at [326, 291] on button "Next Month" at bounding box center [328, 290] width 7 height 7
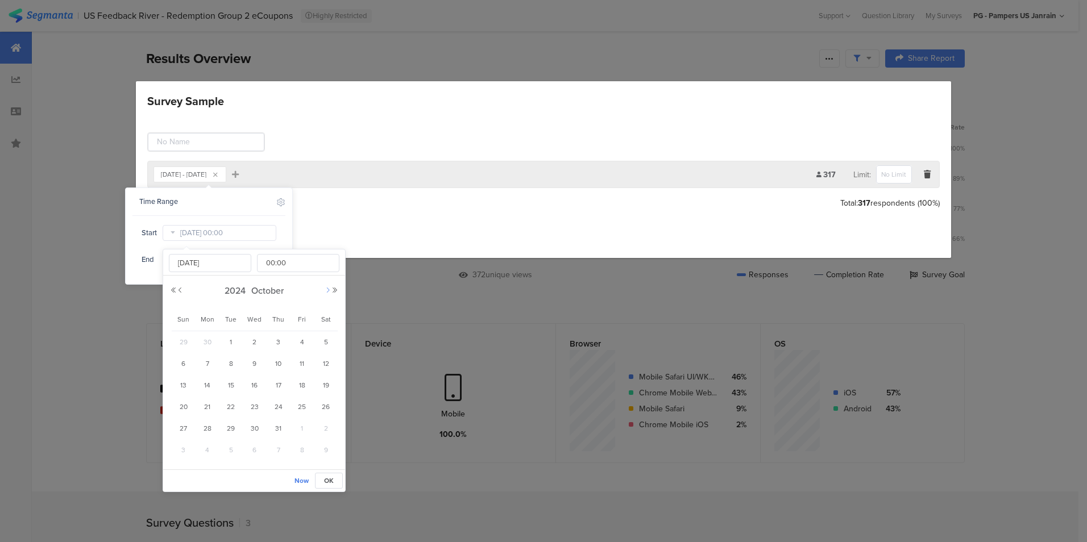
click at [326, 291] on button "Next Month" at bounding box center [328, 290] width 7 height 7
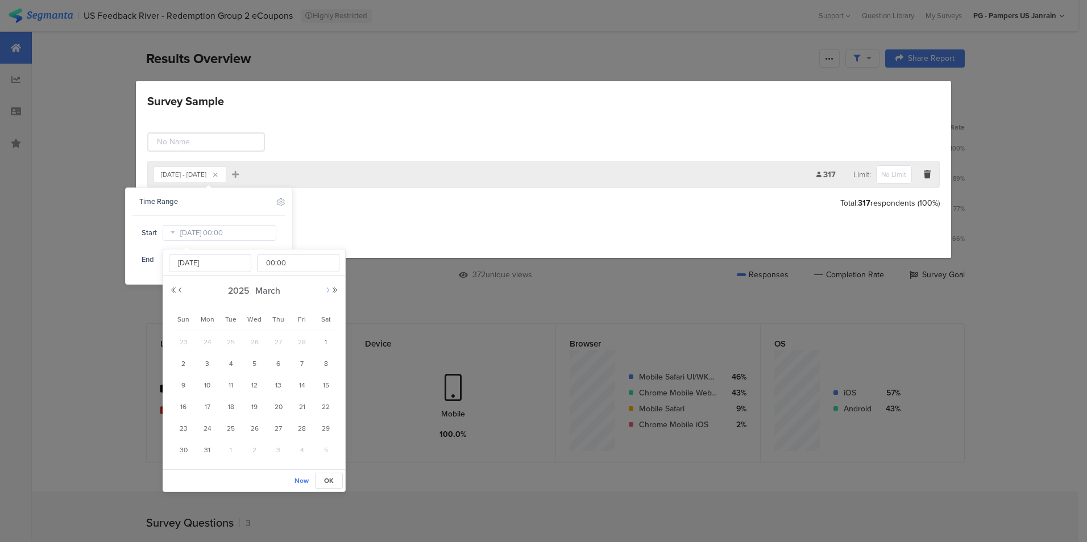
click at [326, 291] on button "Next Month" at bounding box center [328, 290] width 7 height 7
click at [325, 291] on button "Next Month" at bounding box center [328, 290] width 7 height 7
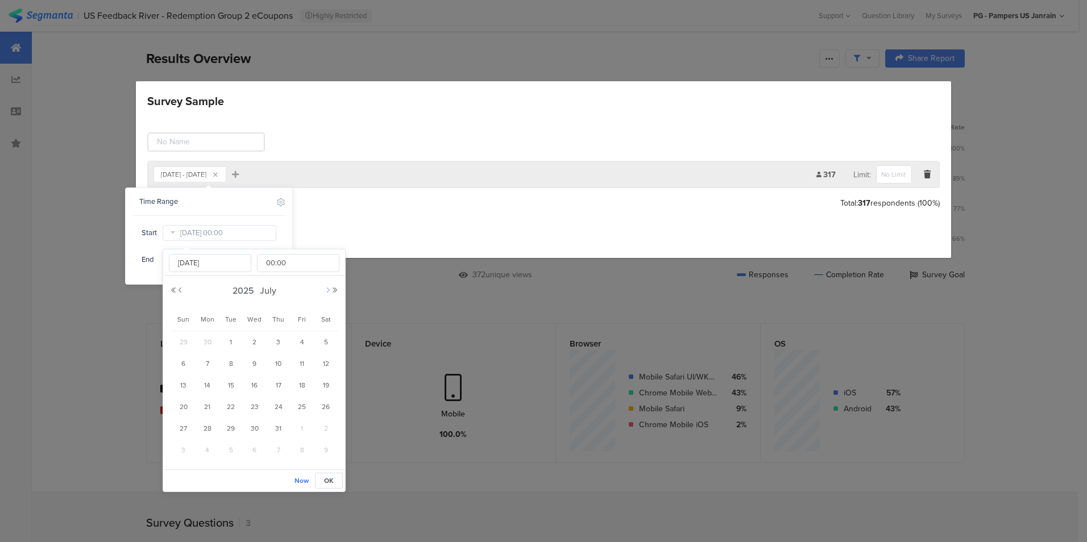
click at [325, 291] on button "Next Month" at bounding box center [328, 290] width 7 height 7
click at [181, 291] on button "Previous Month" at bounding box center [180, 290] width 7 height 7
click at [208, 342] on span "1" at bounding box center [208, 342] width 14 height 14
type input "[DATE] 00:00"
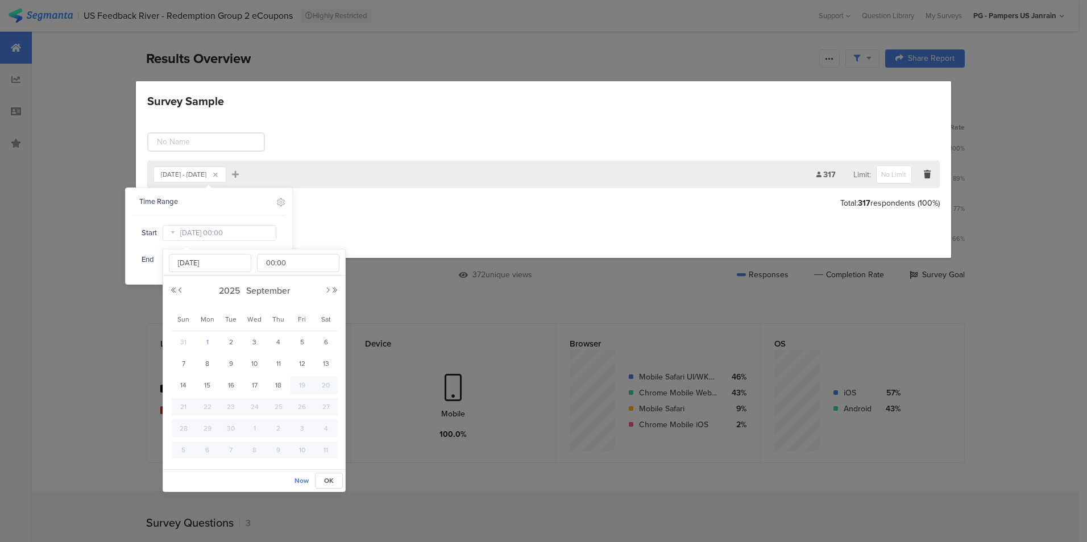
type input "[DATE]"
click at [286, 227] on div "Time Range Include Respondents Start Sep 01 2025 00:00 End Sep 18 2025 23:59" at bounding box center [209, 236] width 167 height 96
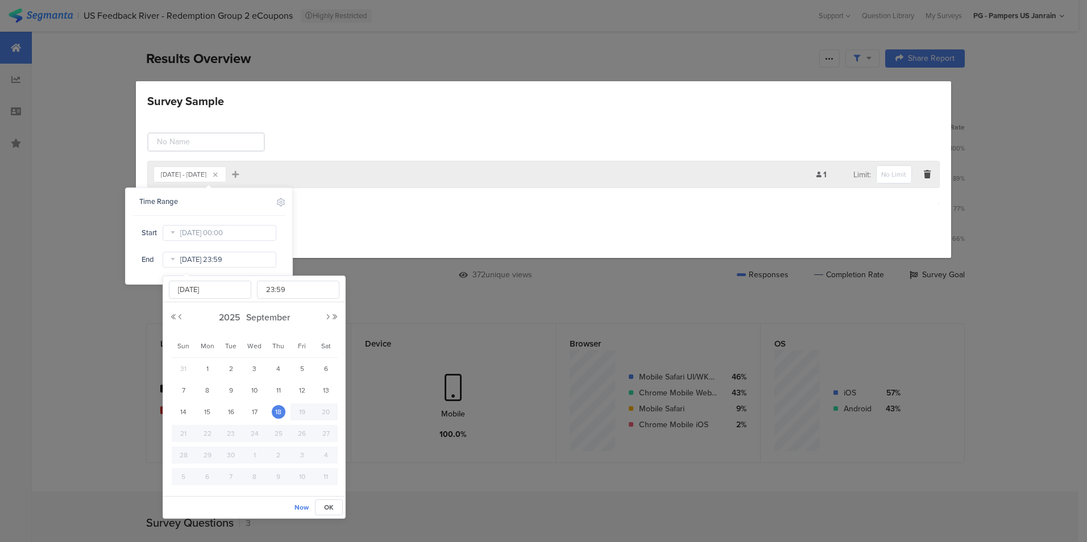
click at [246, 257] on input "Sep 18 2025 23:59" at bounding box center [220, 260] width 114 height 16
click at [273, 250] on div "Start Sep 01 2025 00:00 End Sep 18 2025 23:59" at bounding box center [208, 246] width 153 height 45
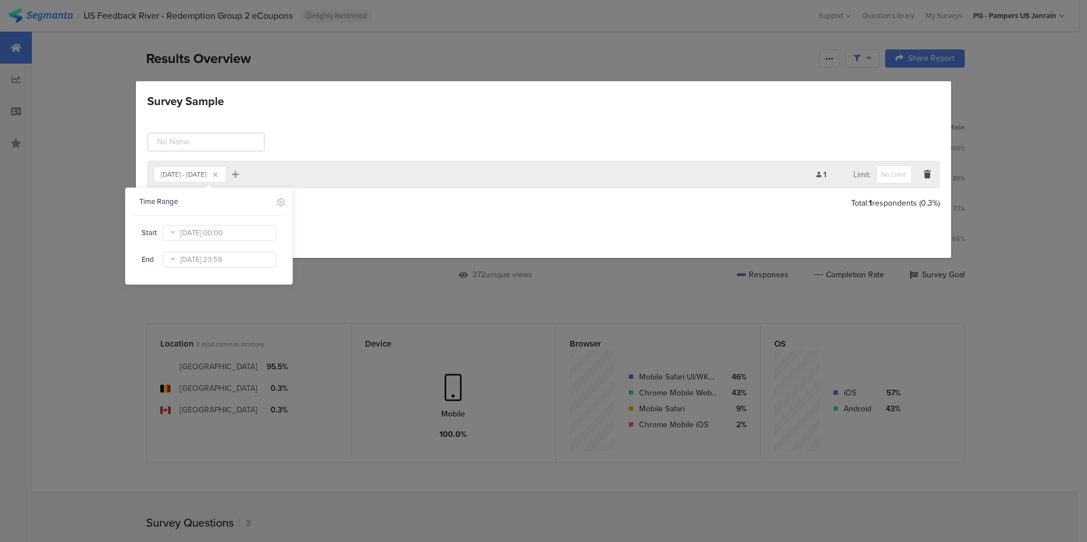
click at [345, 217] on div "Sep 01, 2025 - Sep 18, 2025 Add Filter 1 Limit: Add Group Total: 1 respondents …" at bounding box center [543, 186] width 815 height 143
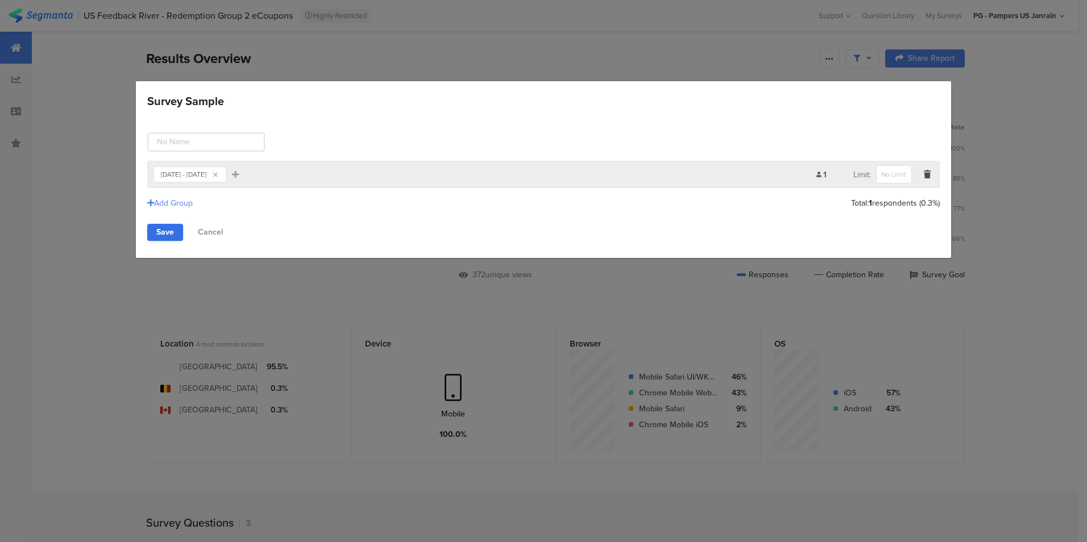
click at [155, 227] on link "Save" at bounding box center [165, 232] width 36 height 17
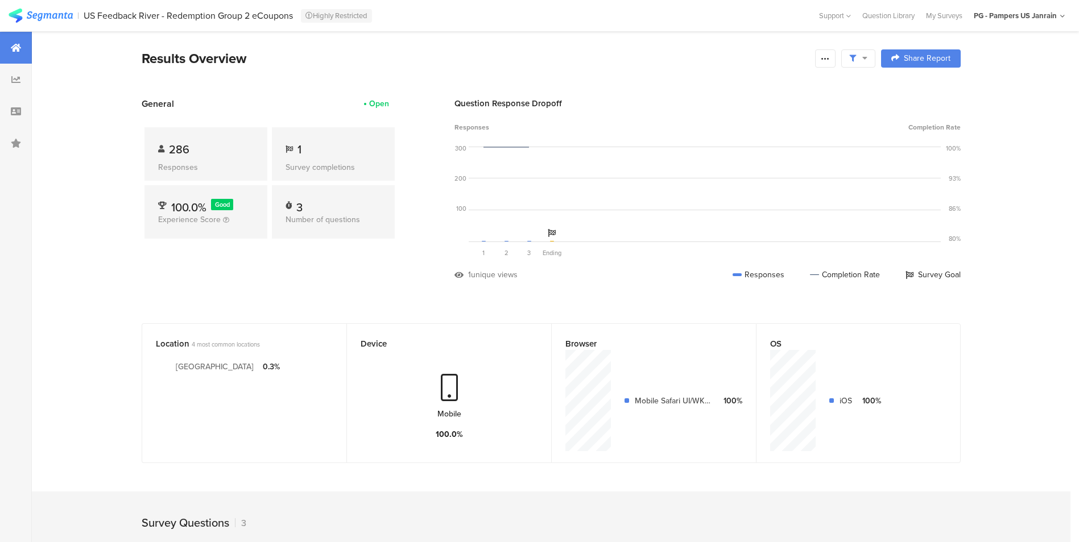
click at [872, 61] on div at bounding box center [858, 58] width 34 height 18
click at [696, 84] on section "Results Overview Confidence Level 95 % Preview survey Edit survey Export Result…" at bounding box center [551, 72] width 910 height 49
click at [308, 301] on section "Results Overview Confidence Level 95 % Preview survey Edit survey Export Result…" at bounding box center [551, 480] width 1038 height 899
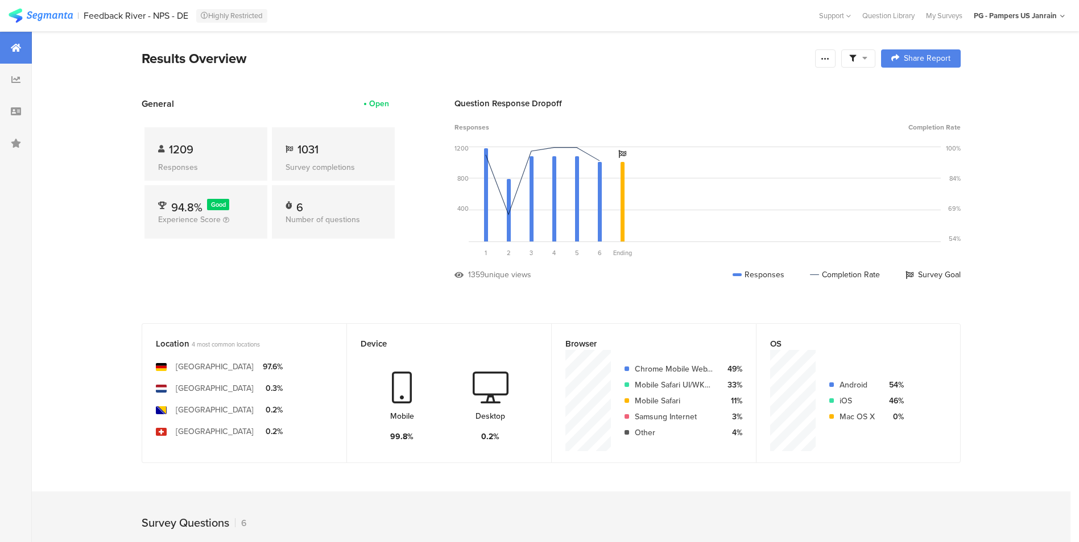
click at [856, 56] on icon at bounding box center [852, 58] width 7 height 7
click at [861, 119] on div "Edit Sample" at bounding box center [862, 121] width 141 height 31
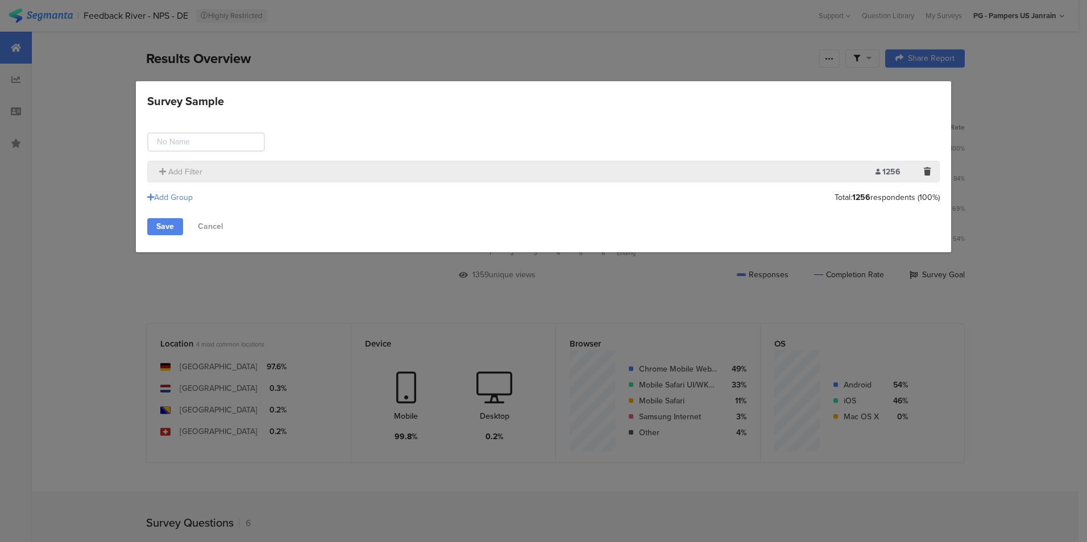
click at [795, 172] on div "Add Filter" at bounding box center [515, 172] width 722 height 12
click at [192, 167] on span "Add Filter" at bounding box center [185, 172] width 34 height 12
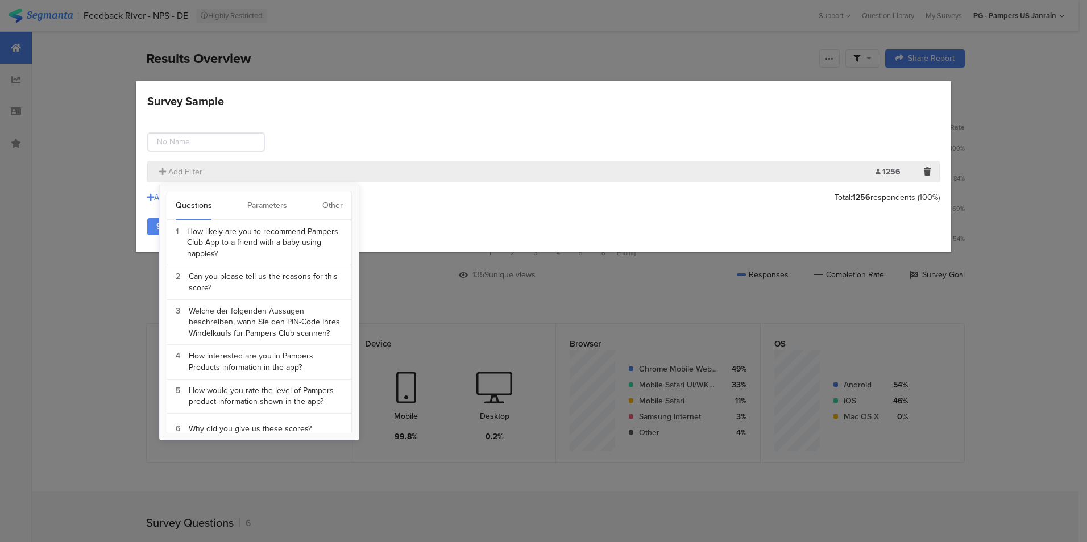
click at [339, 205] on div "Other" at bounding box center [332, 206] width 20 height 28
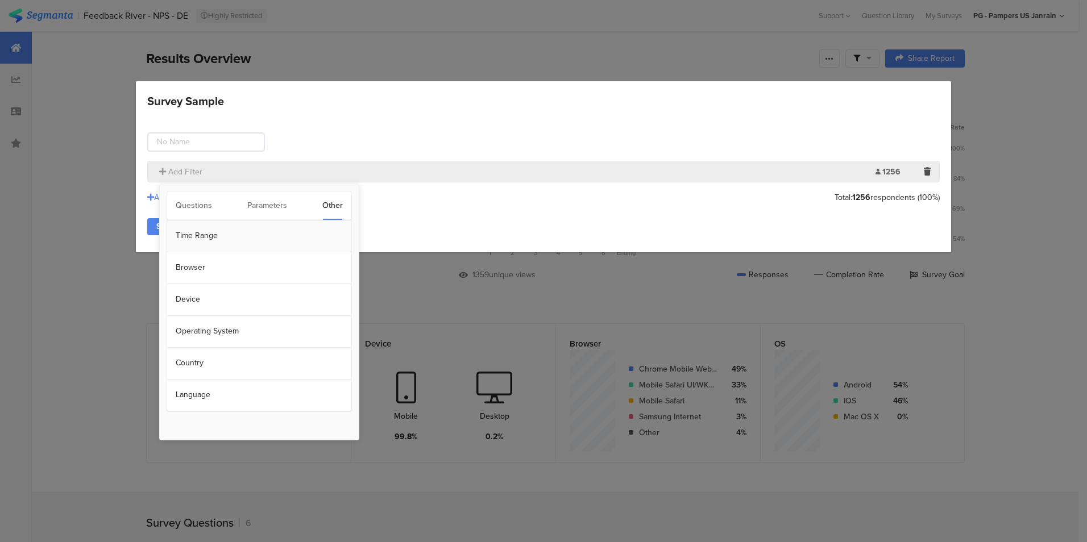
click at [285, 231] on section "Time Range" at bounding box center [259, 237] width 184 height 32
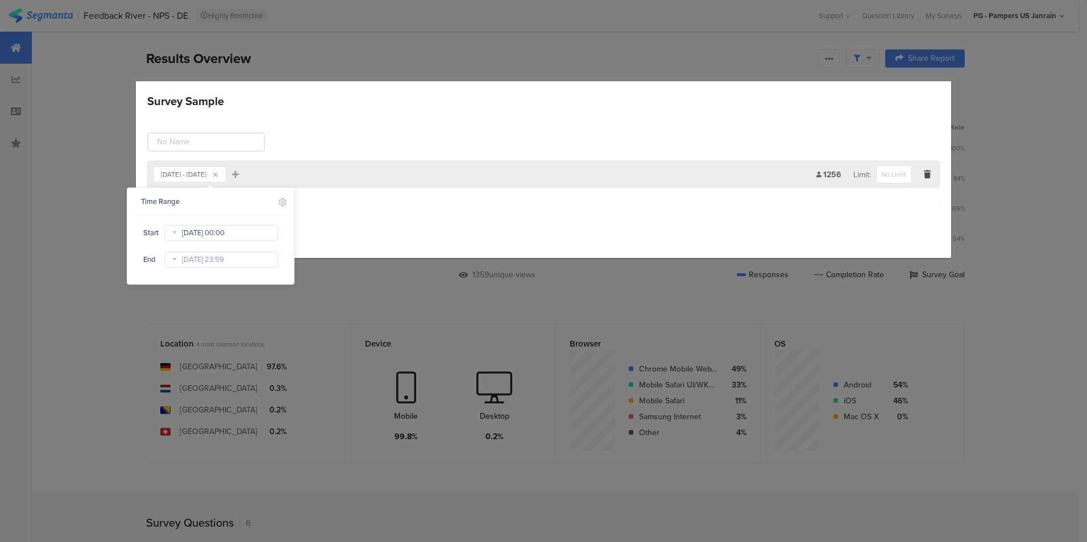
click at [245, 230] on input "May 23 2023 00:00" at bounding box center [221, 233] width 114 height 16
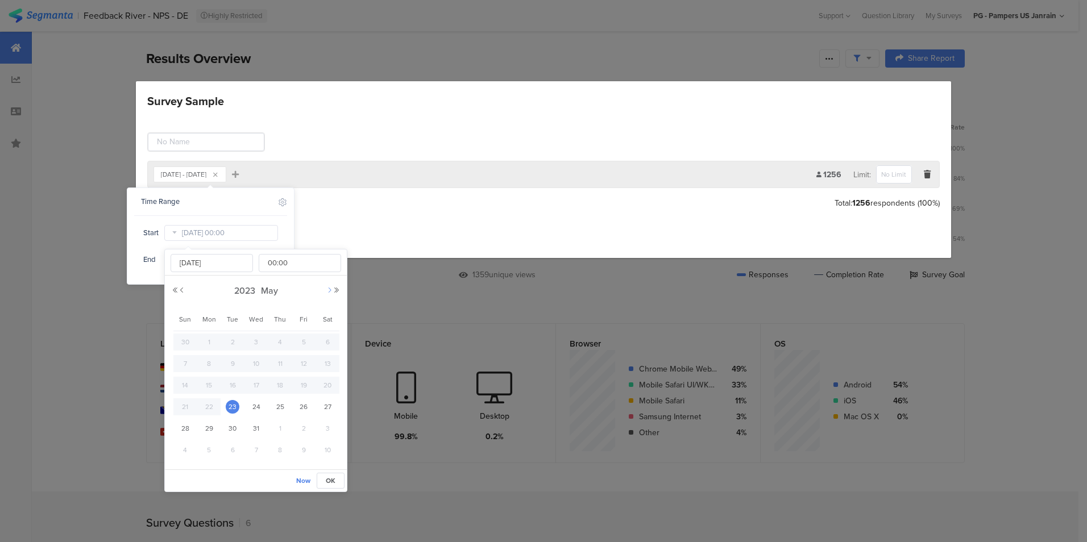
click at [328, 291] on button "Next Month" at bounding box center [329, 290] width 7 height 7
click at [341, 291] on div "May 23 2023 00:00 00 01 02 03 04 05 06 07 08 09 10 11 12 13 14 15 16 17 18 19 2…" at bounding box center [256, 360] width 182 height 220
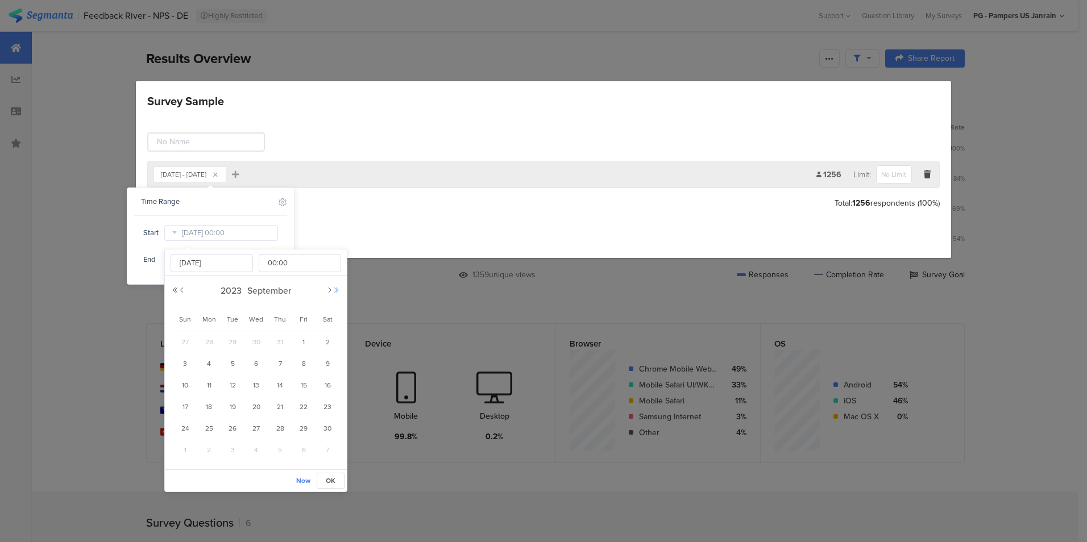
click at [337, 288] on button "Next Year" at bounding box center [336, 290] width 7 height 7
click at [182, 289] on button "Previous Month" at bounding box center [182, 290] width 7 height 7
click at [329, 291] on button "Next Month" at bounding box center [329, 290] width 7 height 7
click at [206, 340] on span "1" at bounding box center [209, 342] width 14 height 14
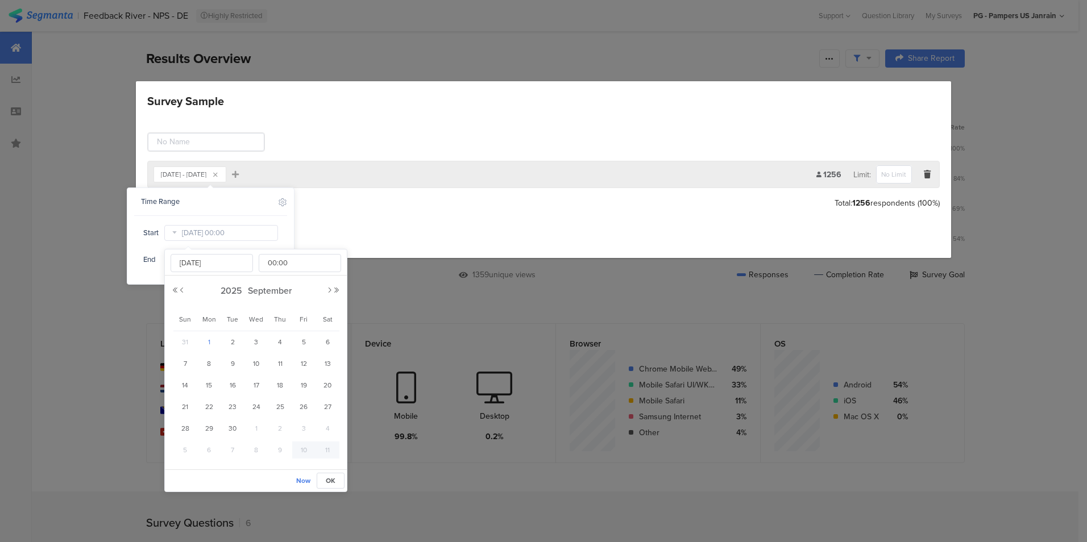
type input "[DATE] 00:00"
type input "[DATE]"
click at [231, 426] on span "30" at bounding box center [233, 429] width 14 height 14
type input "Sep 30 2025 00:00"
type input "[DATE]"
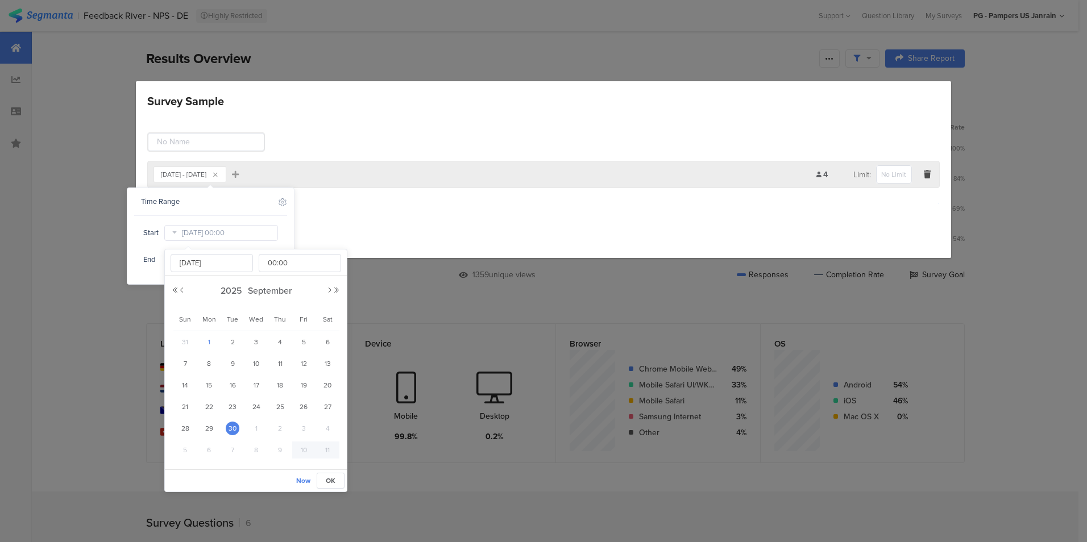
click at [211, 345] on span "1" at bounding box center [209, 342] width 14 height 14
type input "[DATE] 00:00"
type input "[DATE]"
click at [333, 482] on span "OK" at bounding box center [331, 481] width 10 height 10
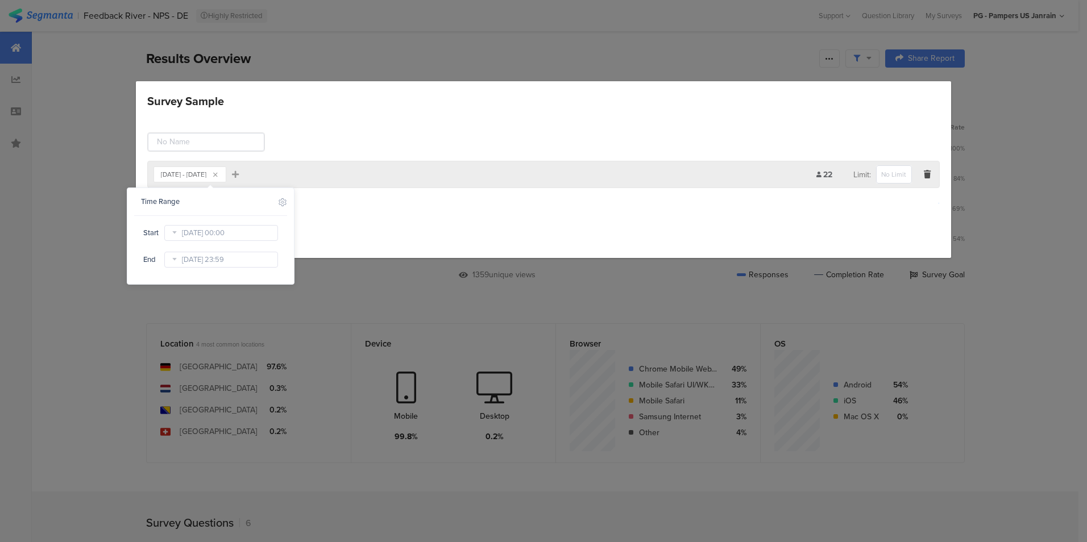
click at [177, 260] on icon at bounding box center [174, 260] width 14 height 18
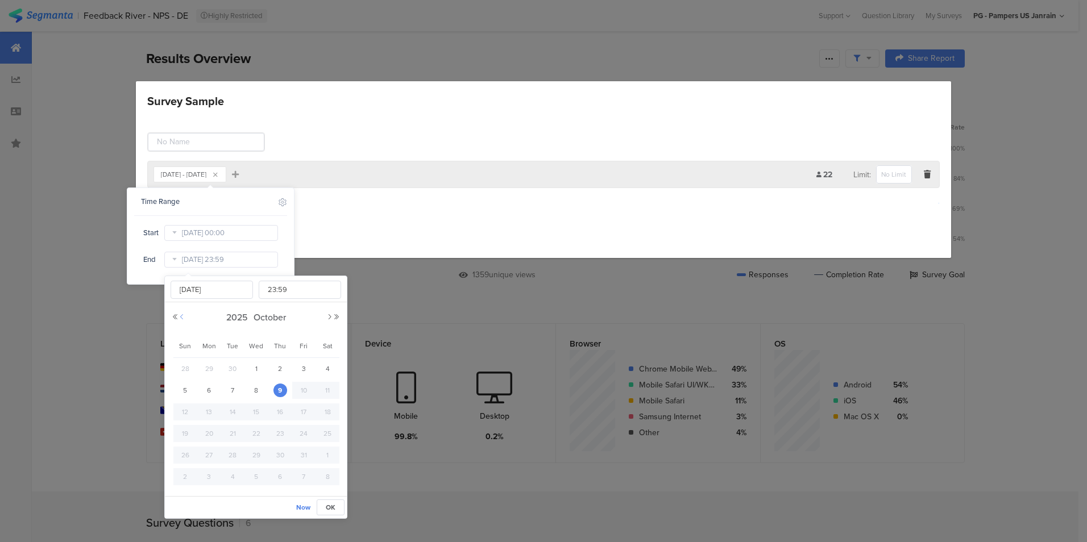
click at [181, 317] on button "Previous Month" at bounding box center [182, 317] width 7 height 7
click at [231, 456] on span "30" at bounding box center [233, 456] width 14 height 14
type input "[DATE] 23:59"
type input "[DATE]"
click at [334, 504] on span "OK" at bounding box center [331, 508] width 10 height 10
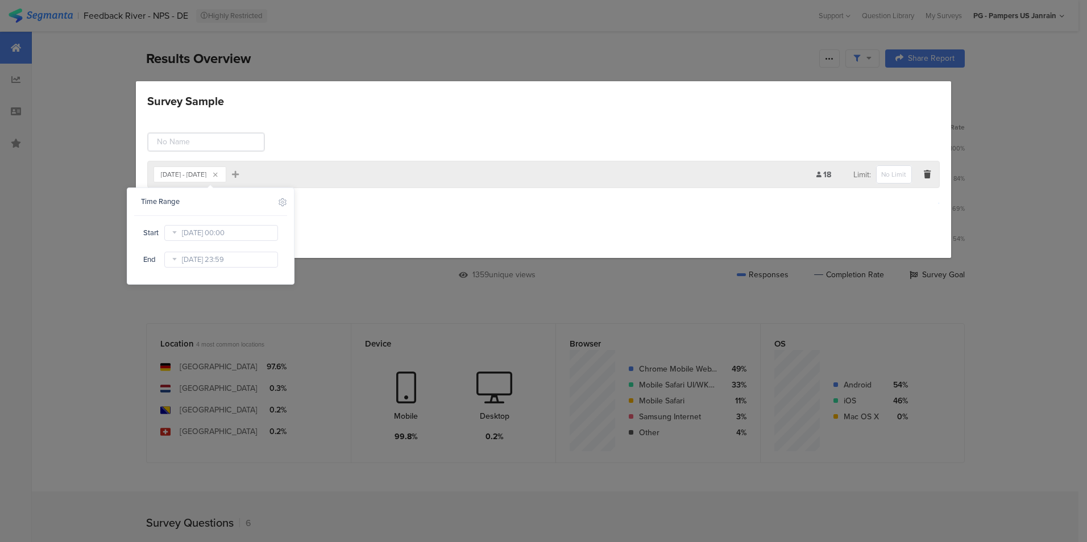
click at [373, 224] on div "Save Cancel" at bounding box center [543, 232] width 793 height 17
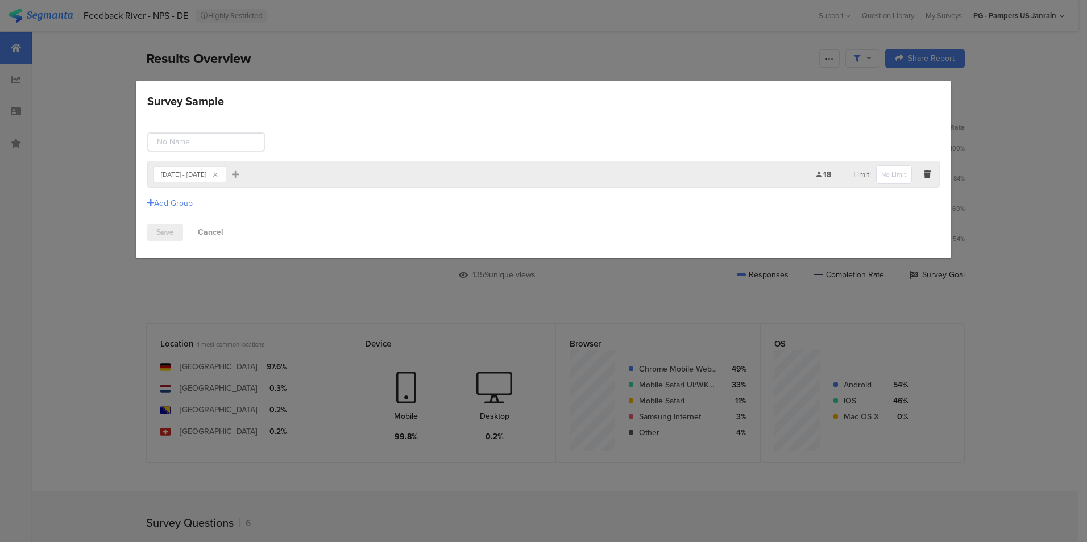
click at [168, 230] on link "Save" at bounding box center [165, 232] width 36 height 17
click at [402, 220] on div "Sep 01, 2025 - Sep 30, 2025 Add Filter 18 Limit: Add Group Total: 18 respondent…" at bounding box center [543, 186] width 815 height 143
click at [169, 233] on link "Save" at bounding box center [165, 232] width 36 height 17
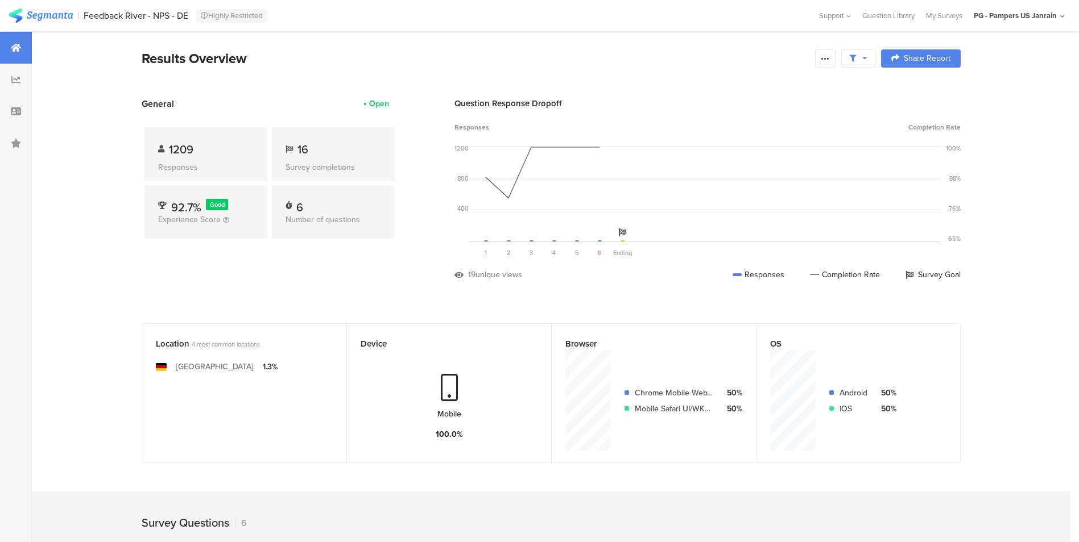
click at [201, 326] on div "Location 4 most common locations Germany 1.3%" at bounding box center [244, 394] width 205 height 140
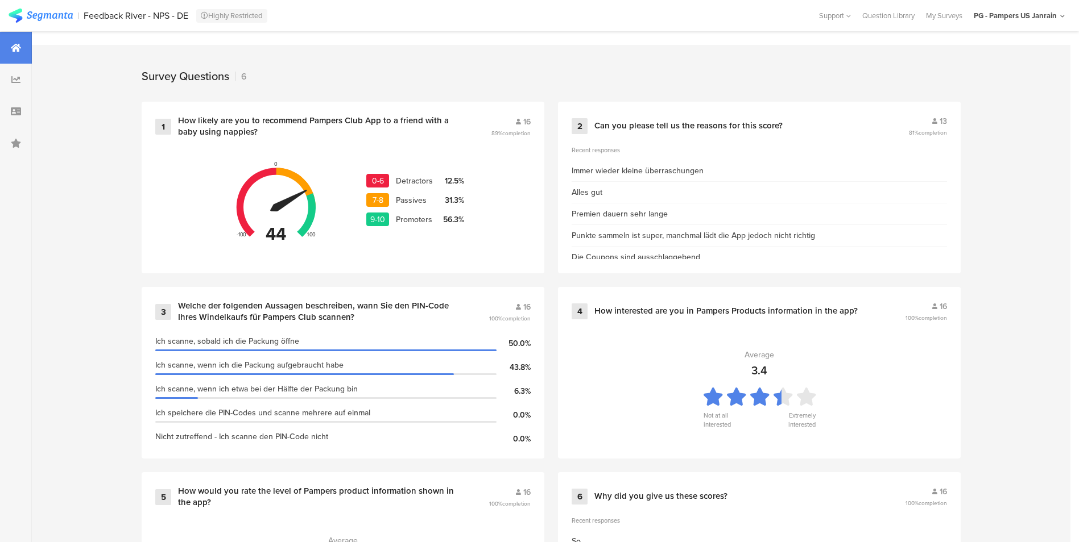
scroll to position [474, 0]
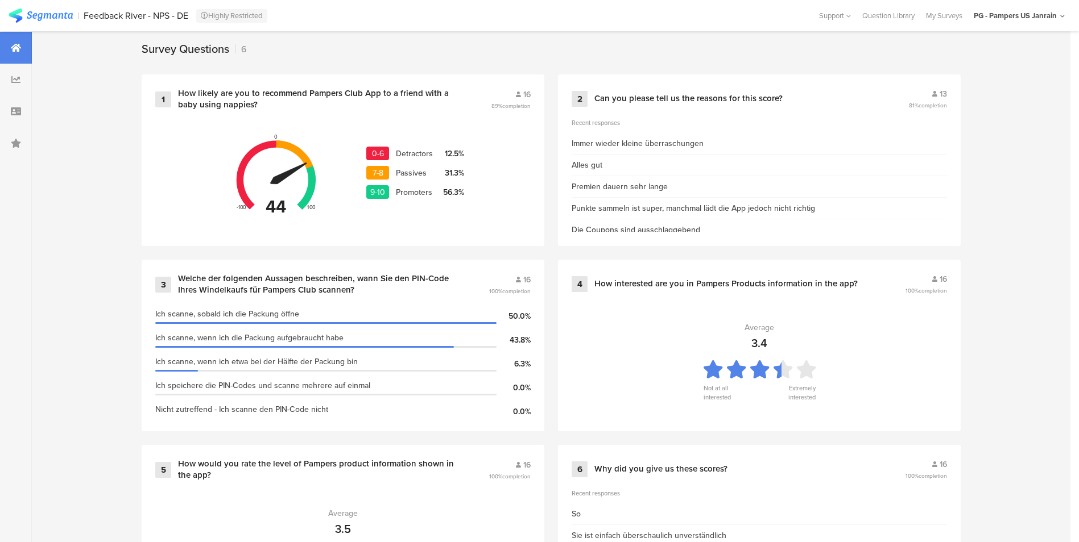
click at [48, 263] on div "Survey Questions 6 1 How likely are you to recommend Pampers Club App to a frie…" at bounding box center [551, 330] width 1038 height 624
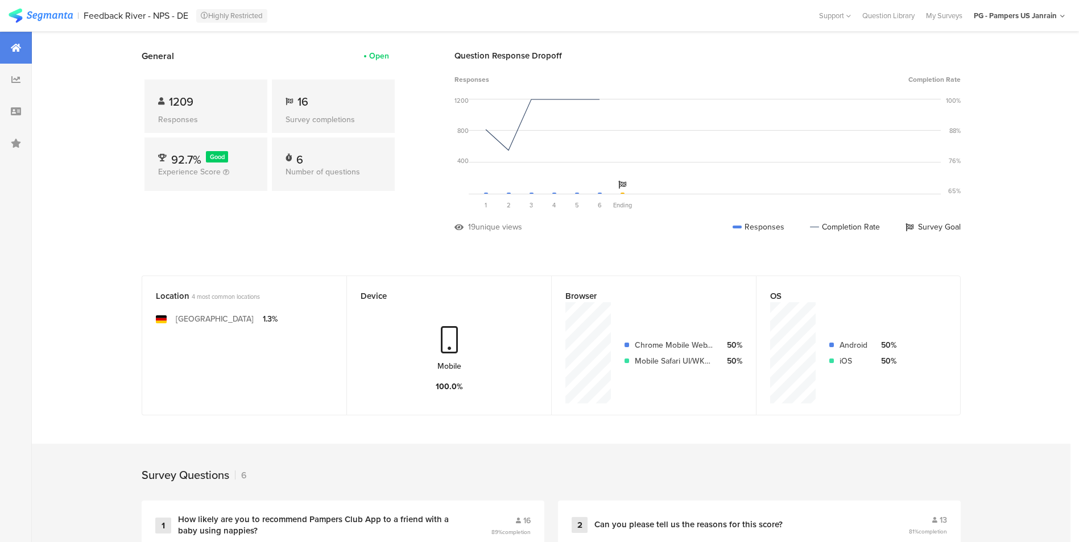
scroll to position [0, 0]
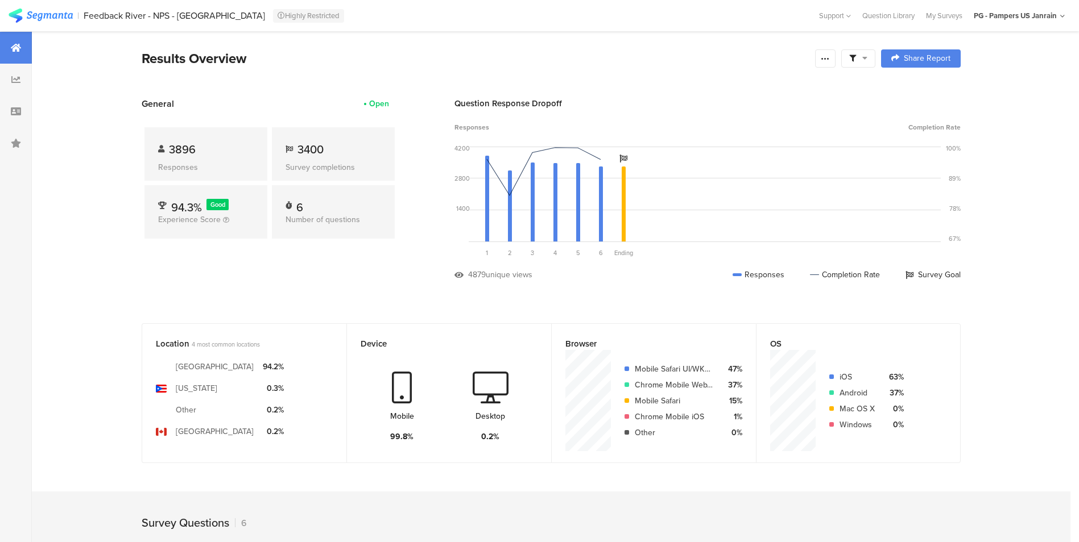
click at [871, 67] on div at bounding box center [858, 58] width 34 height 18
click at [857, 117] on div "Edit Sample" at bounding box center [862, 121] width 141 height 31
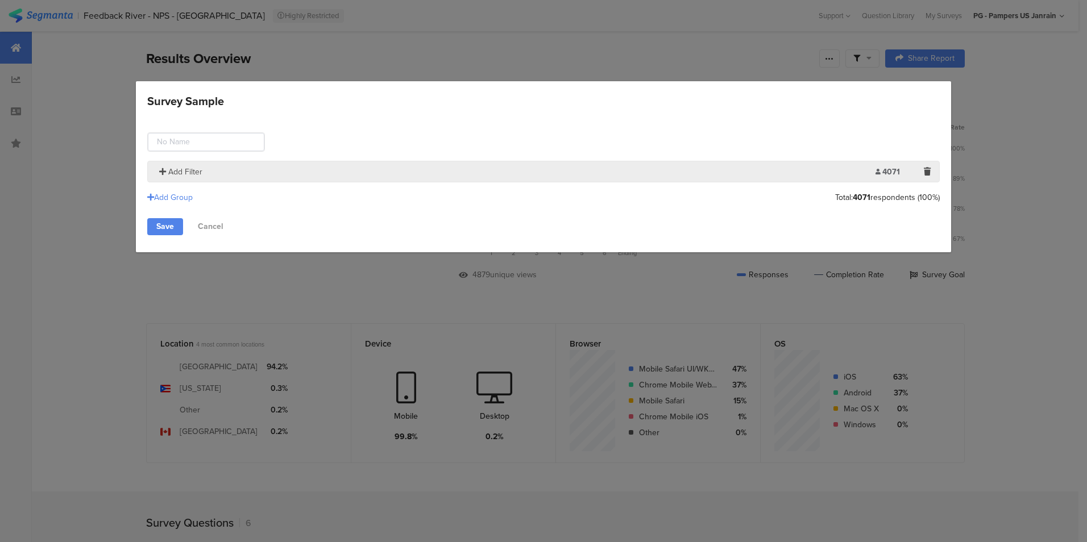
click at [190, 172] on span "Add Filter" at bounding box center [185, 172] width 34 height 12
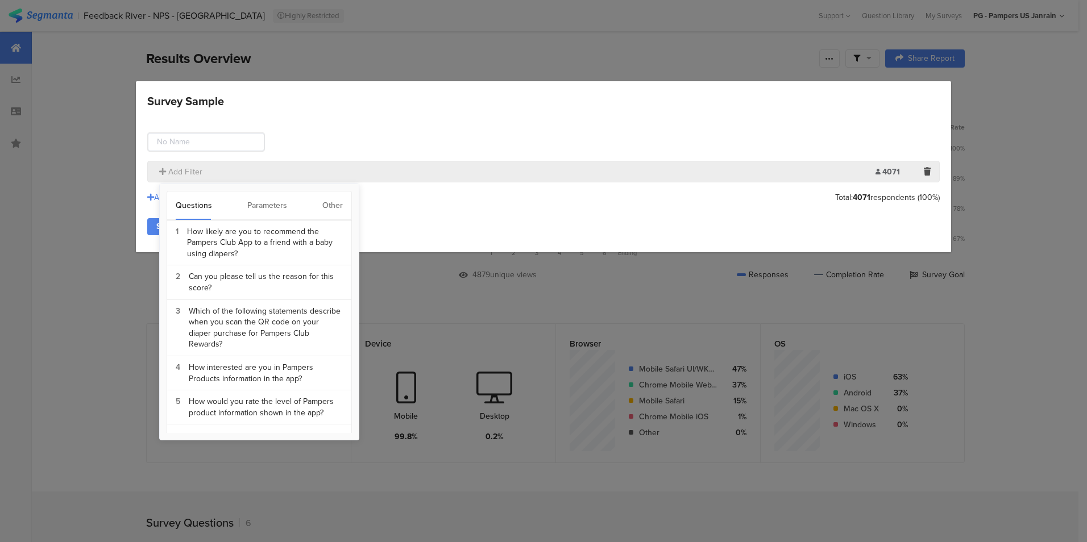
click at [336, 206] on div "Other" at bounding box center [332, 206] width 20 height 28
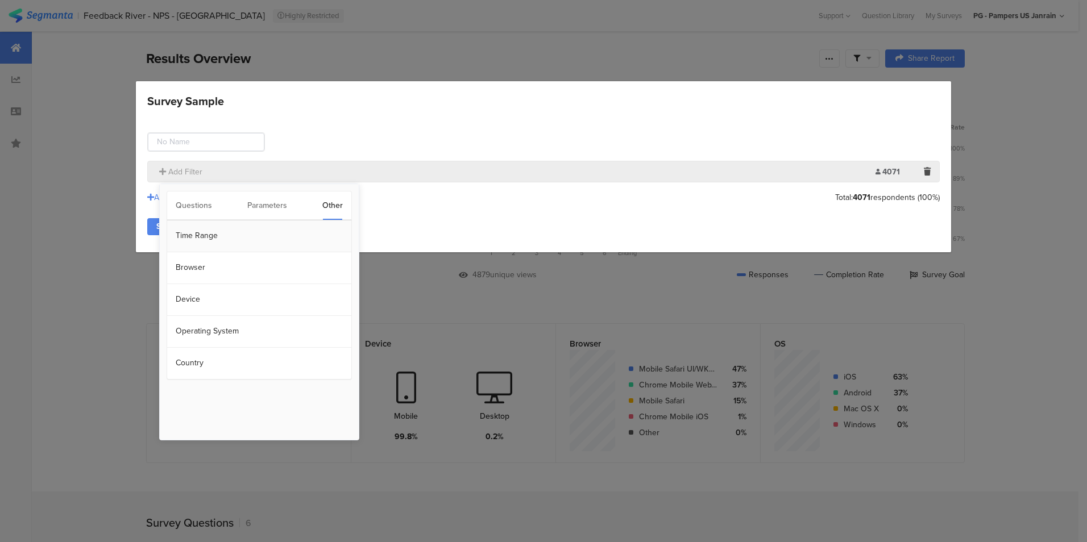
click at [272, 228] on section "Time Range" at bounding box center [259, 237] width 184 height 32
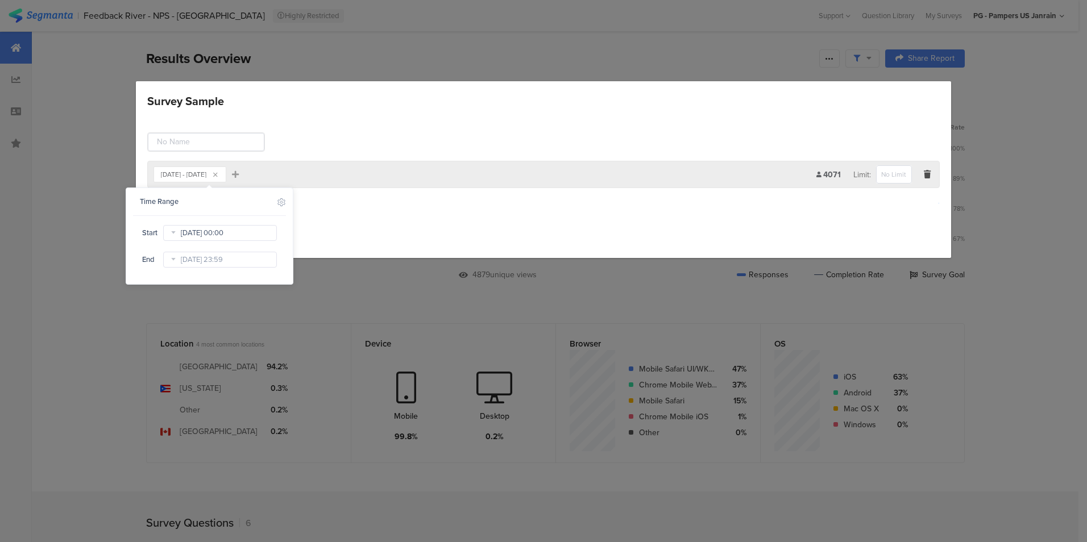
click at [237, 230] on input "[DATE] 00:00" at bounding box center [220, 233] width 114 height 16
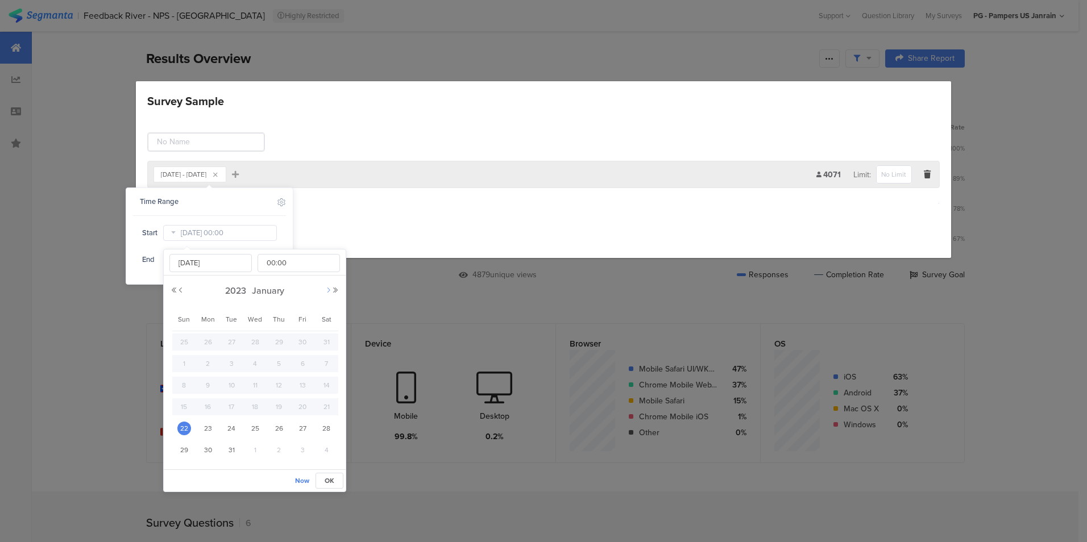
click at [329, 289] on button "Next Month" at bounding box center [328, 290] width 7 height 7
click at [335, 291] on button "Next Year" at bounding box center [335, 290] width 7 height 7
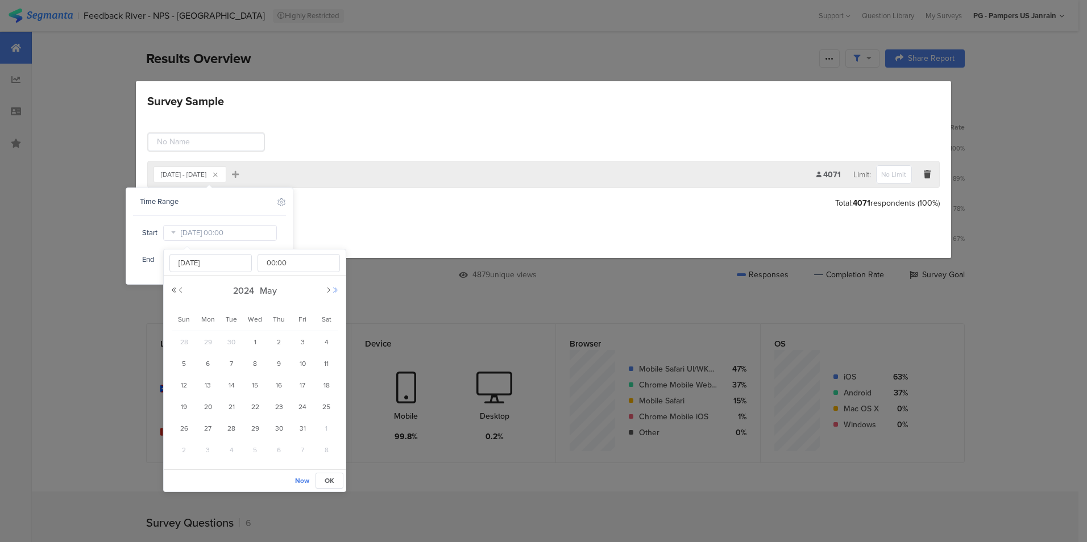
click at [335, 291] on button "Next Year" at bounding box center [335, 290] width 7 height 7
click at [329, 291] on button "Next Month" at bounding box center [328, 290] width 7 height 7
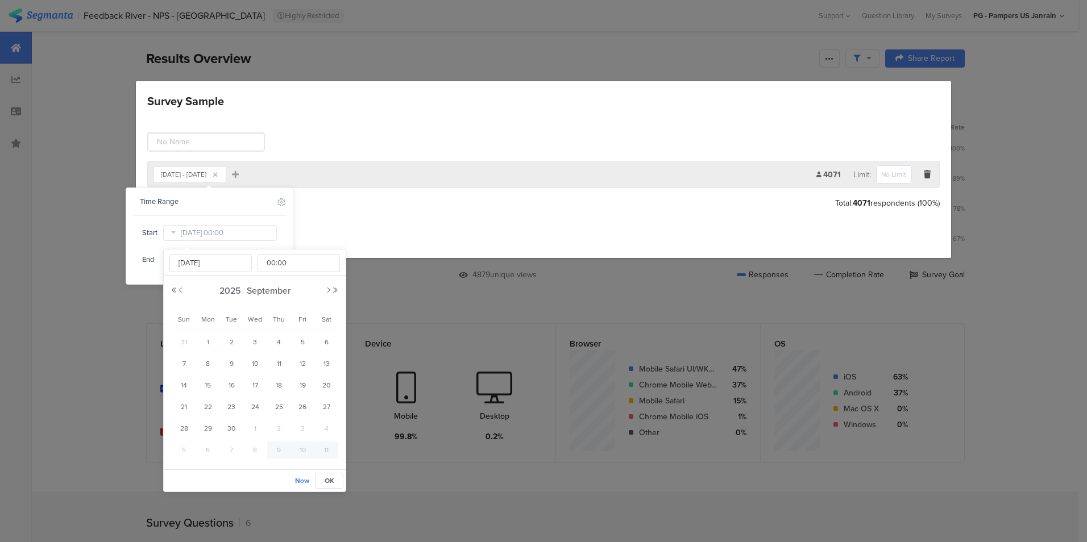
click at [206, 335] on span "1" at bounding box center [208, 342] width 14 height 14
type input "[DATE] 00:00"
type input "[DATE]"
click at [282, 231] on div "Start [DATE] 00:00 End [DATE] 23:59" at bounding box center [209, 246] width 153 height 45
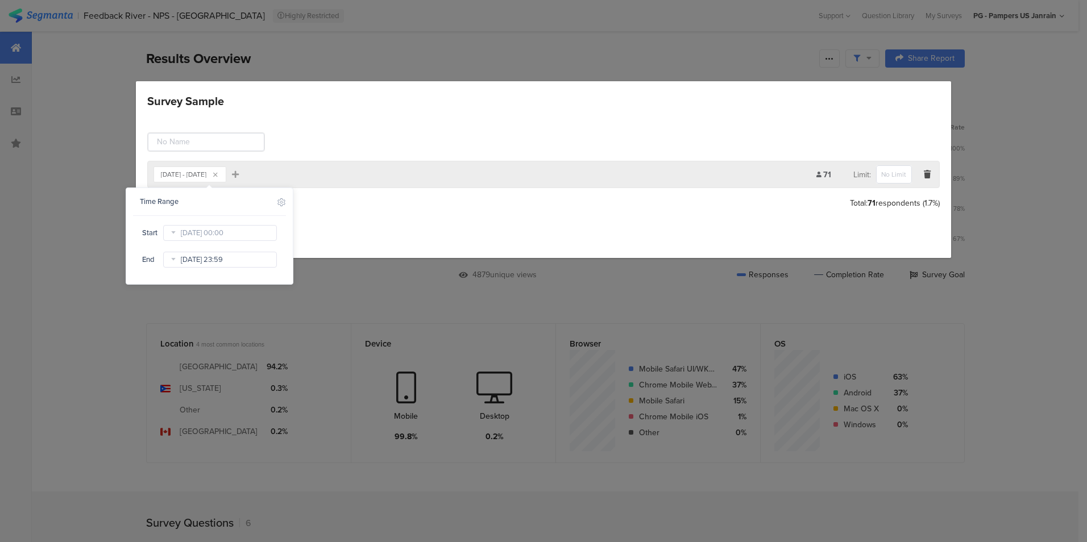
click at [219, 254] on input "[DATE] 23:59" at bounding box center [220, 260] width 114 height 16
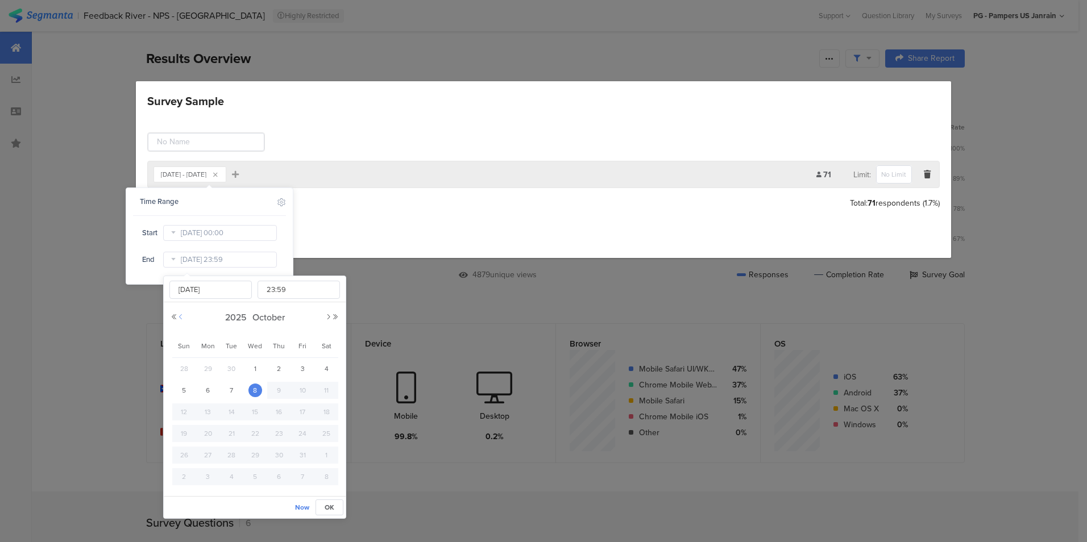
click at [183, 318] on button "Previous Month" at bounding box center [180, 317] width 7 height 7
click at [233, 459] on span "30" at bounding box center [232, 456] width 14 height 14
type input "[DATE] 23:59"
type input "[DATE]"
click at [291, 241] on div "Time Range Include Respondents Start [DATE] 00:00 End [DATE] 23:59" at bounding box center [209, 236] width 167 height 96
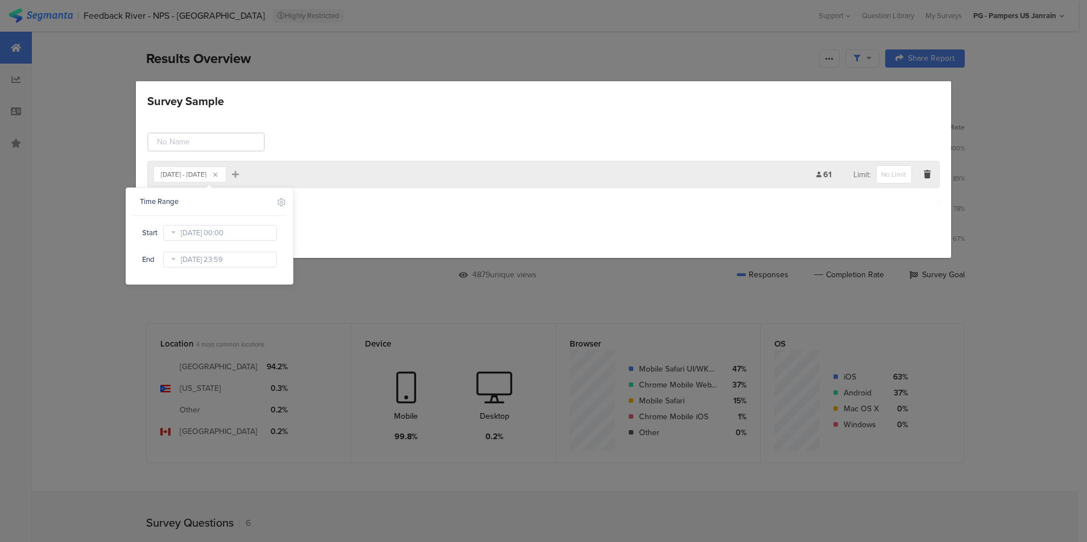
click at [314, 229] on div "Save Cancel" at bounding box center [543, 232] width 793 height 17
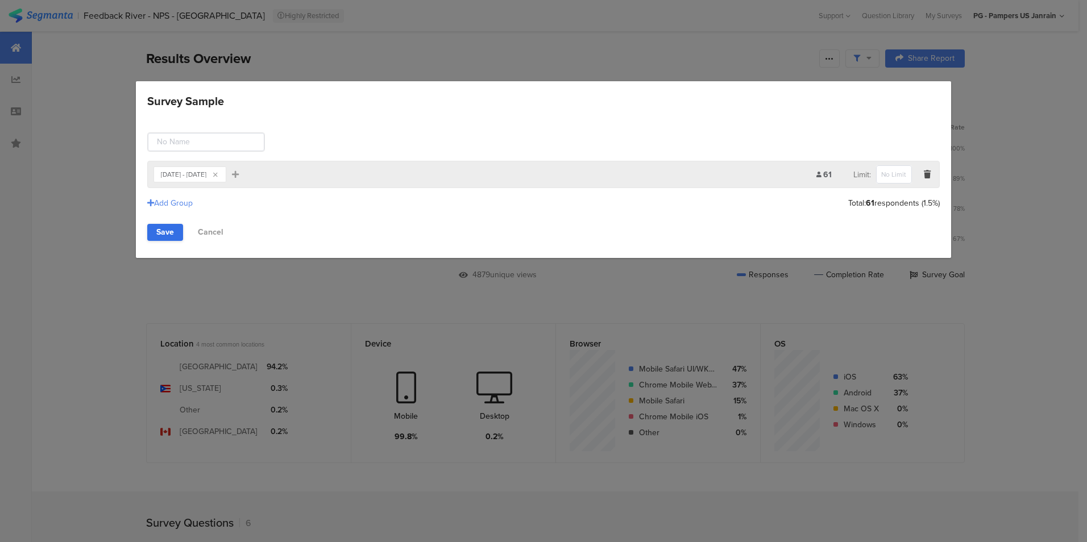
click at [164, 233] on link "Save" at bounding box center [165, 232] width 36 height 17
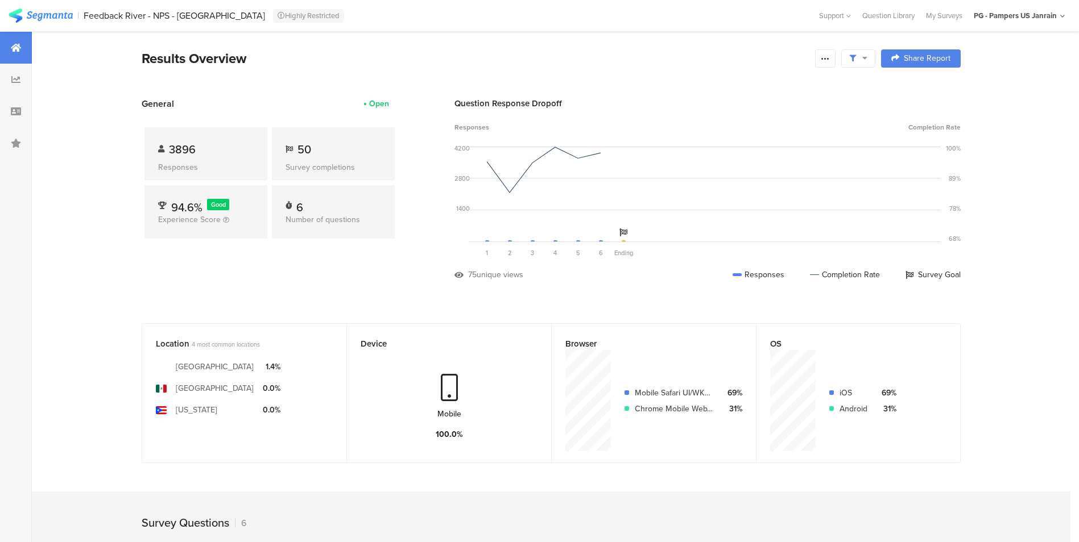
click at [405, 284] on section "General Open 3896 Responses 50 Survey completions 94.6% Good Experience Score 6…" at bounding box center [551, 197] width 910 height 201
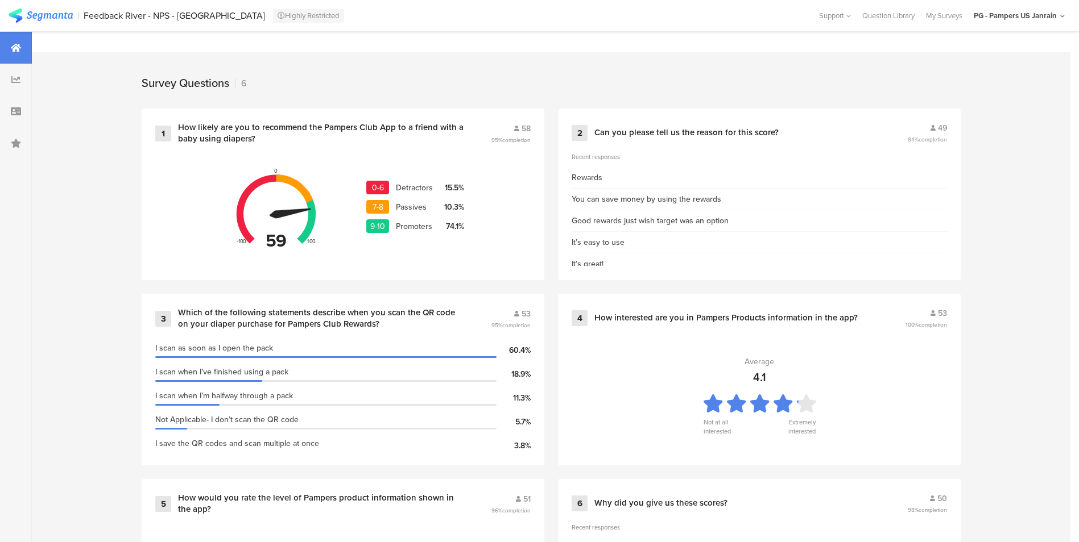
scroll to position [474, 0]
